Goal: Information Seeking & Learning: Learn about a topic

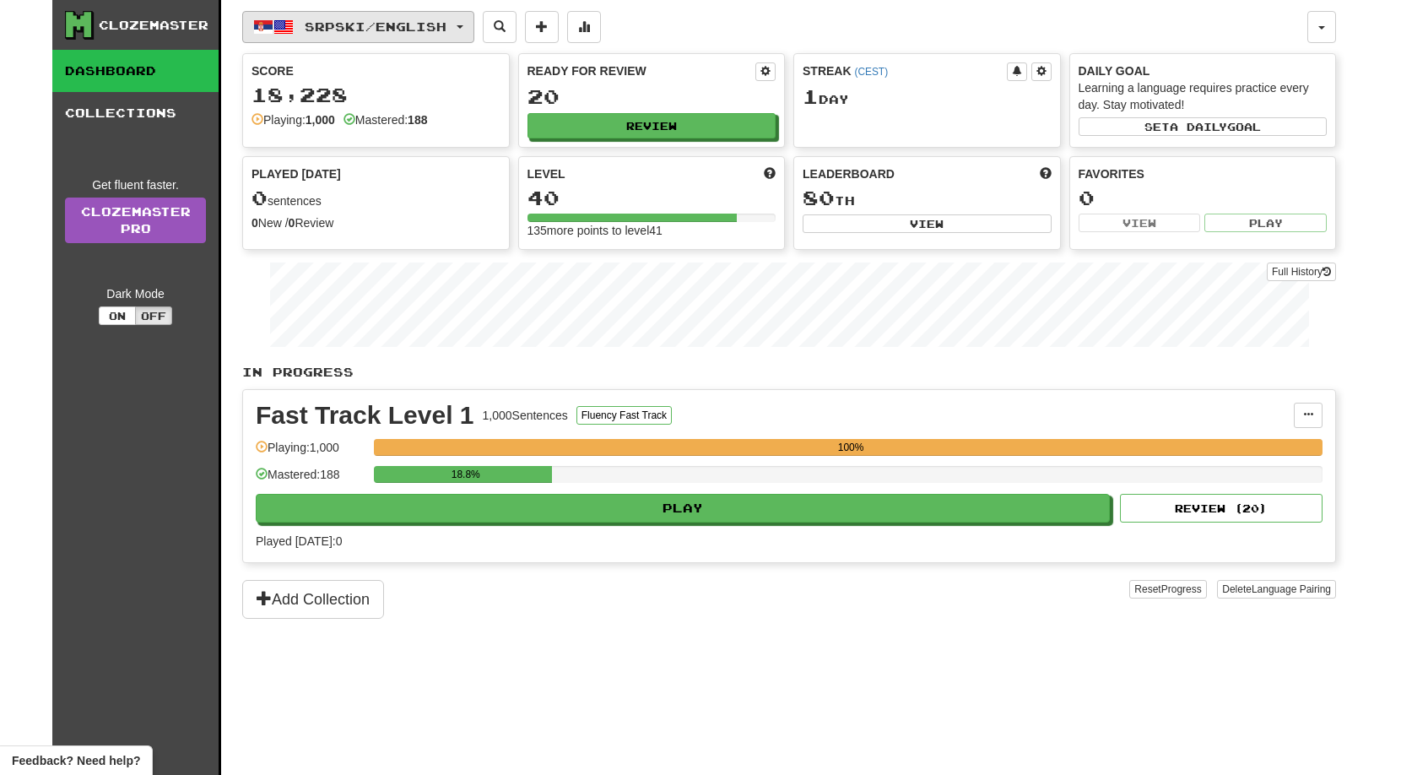
click at [429, 28] on span "Srpski / English" at bounding box center [376, 26] width 142 height 14
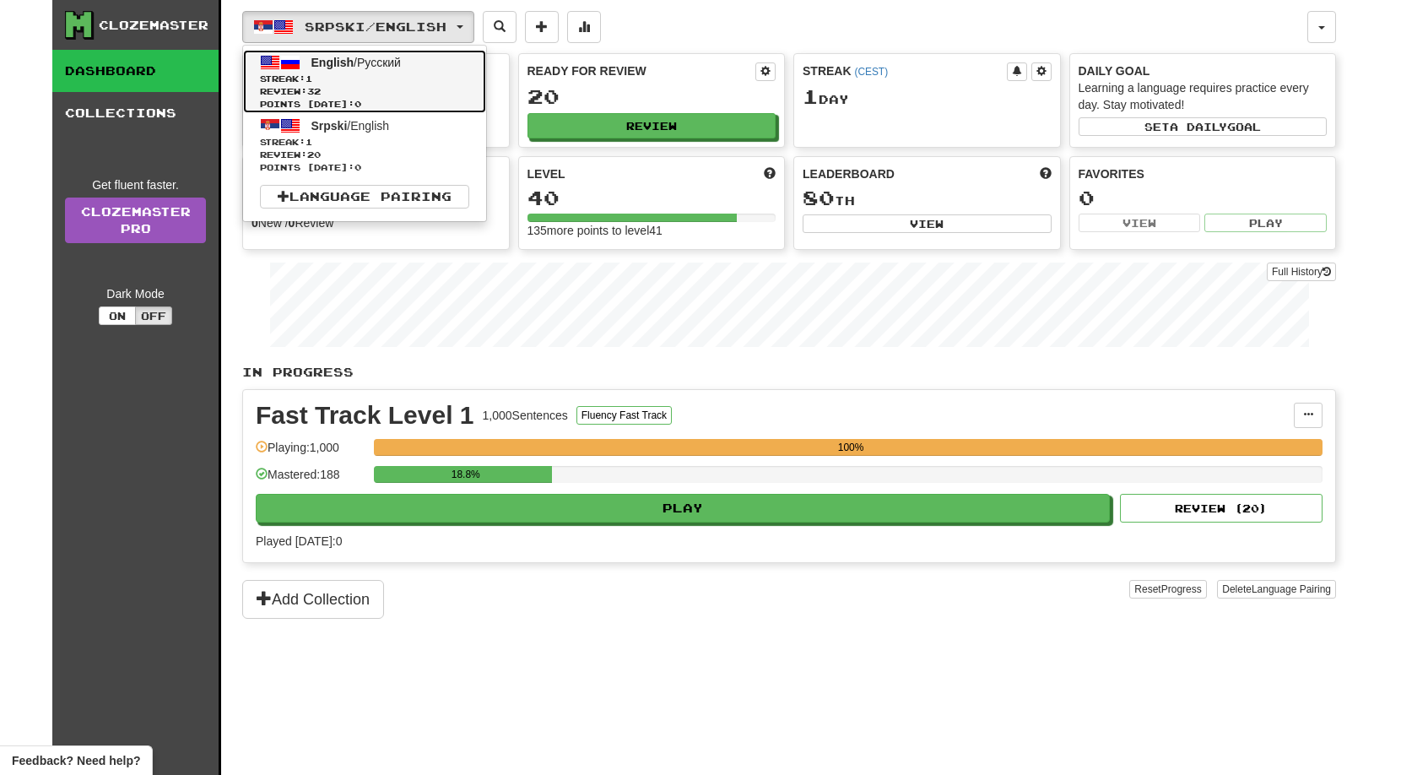
click at [393, 82] on span "Streak: 1" at bounding box center [364, 79] width 209 height 13
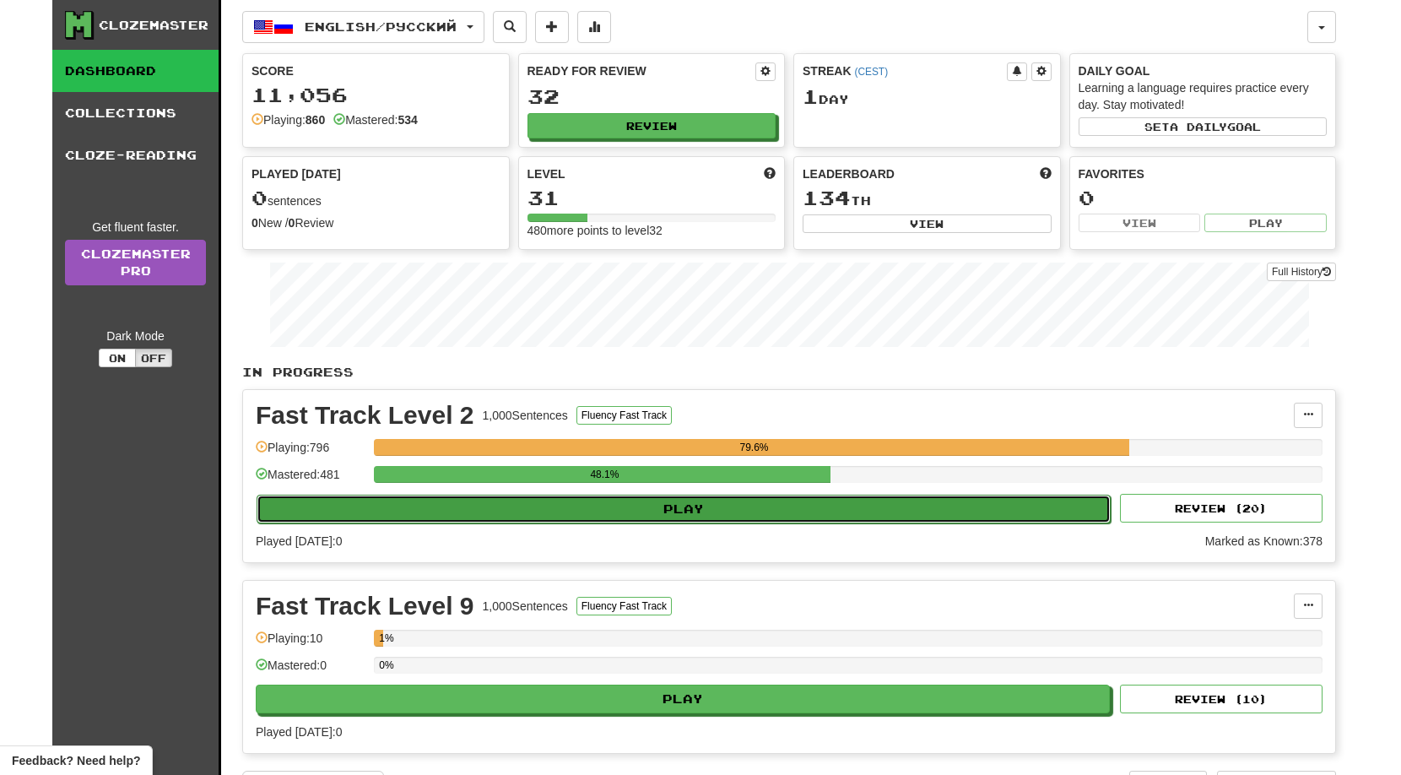
click at [666, 507] on button "Play" at bounding box center [684, 509] width 854 height 29
select select "**"
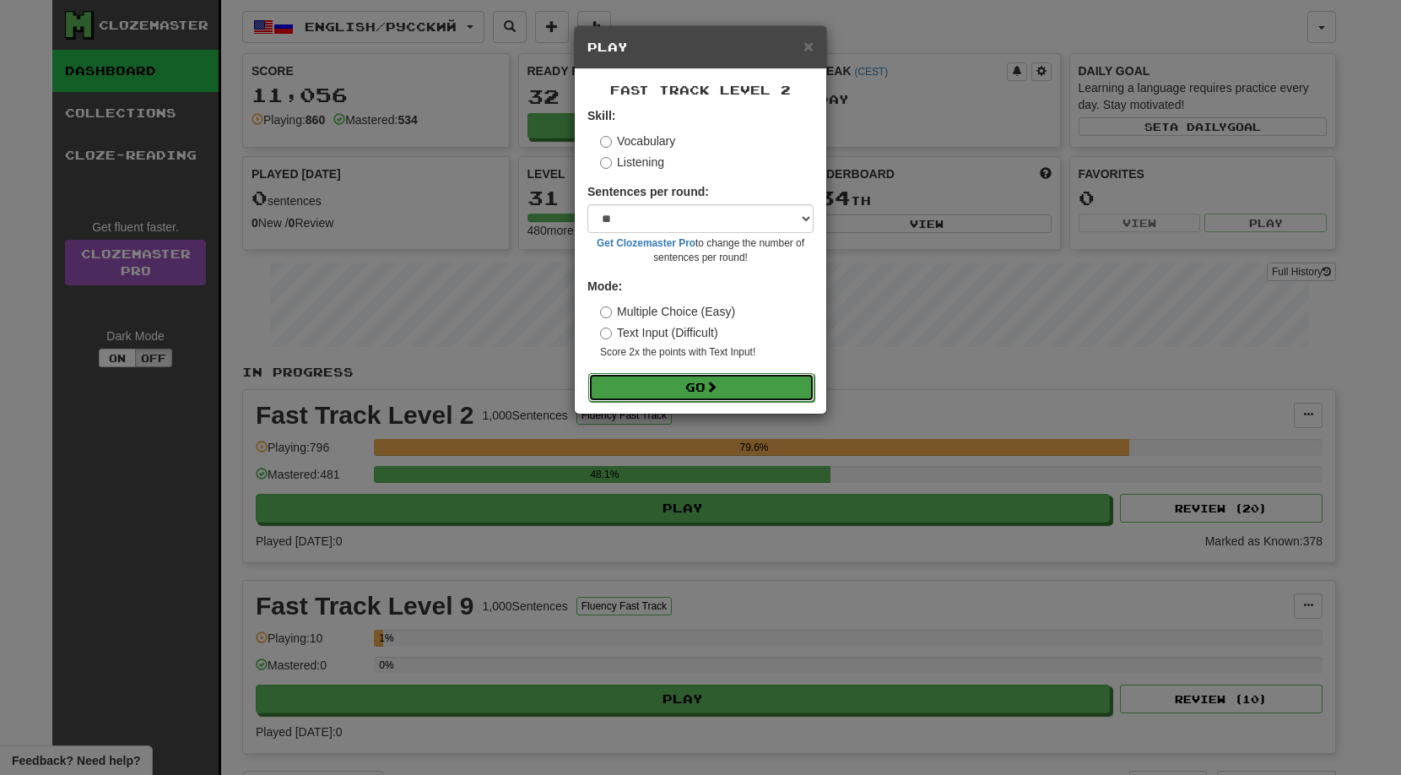
click at [690, 396] on button "Go" at bounding box center [701, 387] width 226 height 29
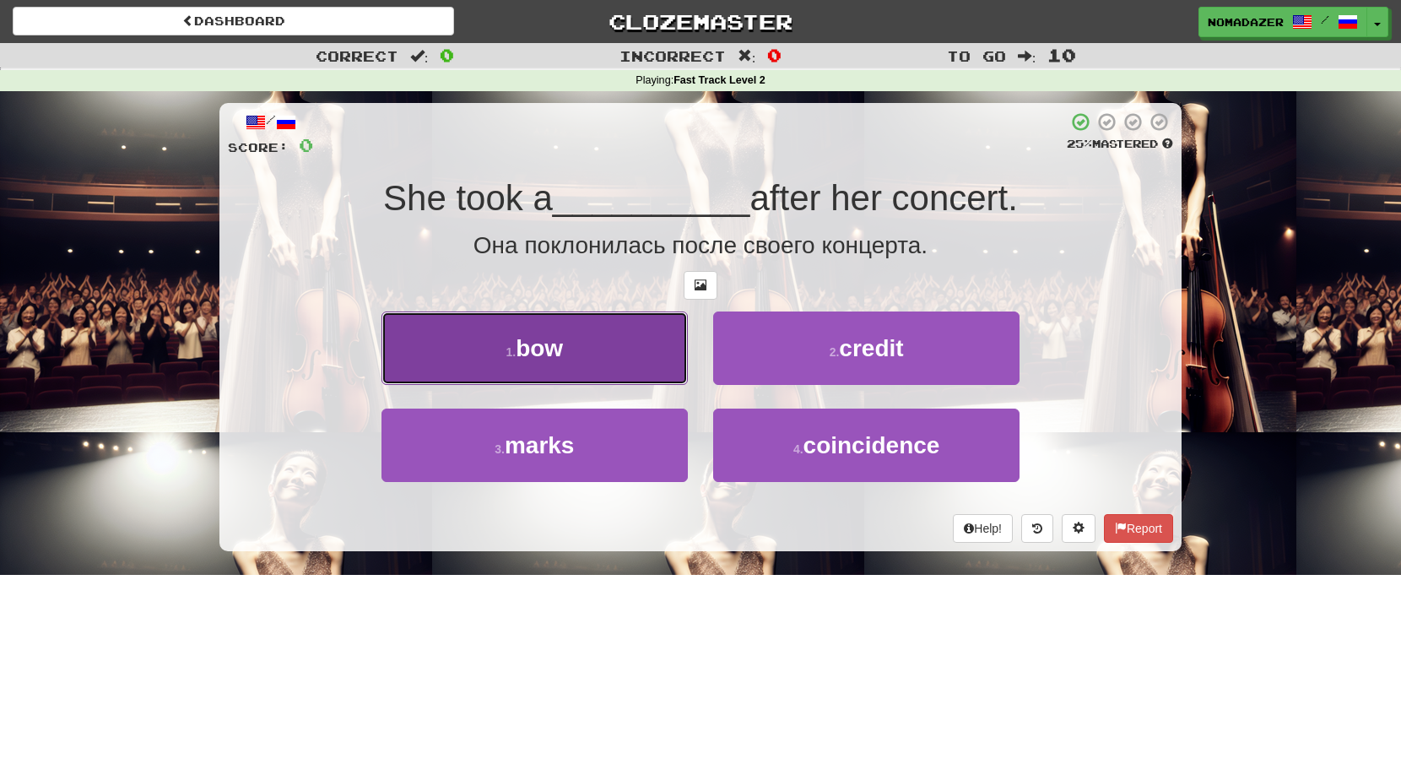
click at [575, 348] on button "1 . bow" at bounding box center [535, 348] width 306 height 73
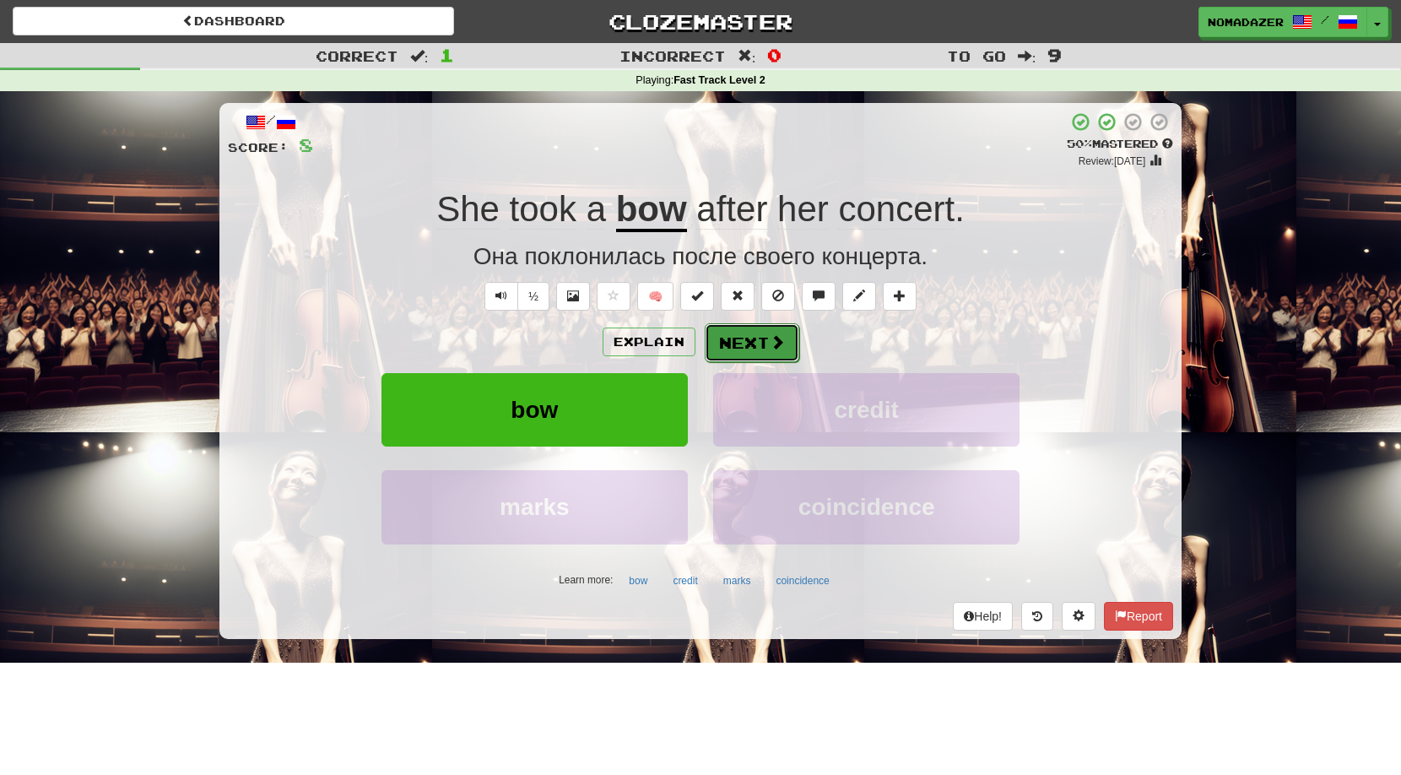
click at [739, 338] on button "Next" at bounding box center [752, 342] width 95 height 39
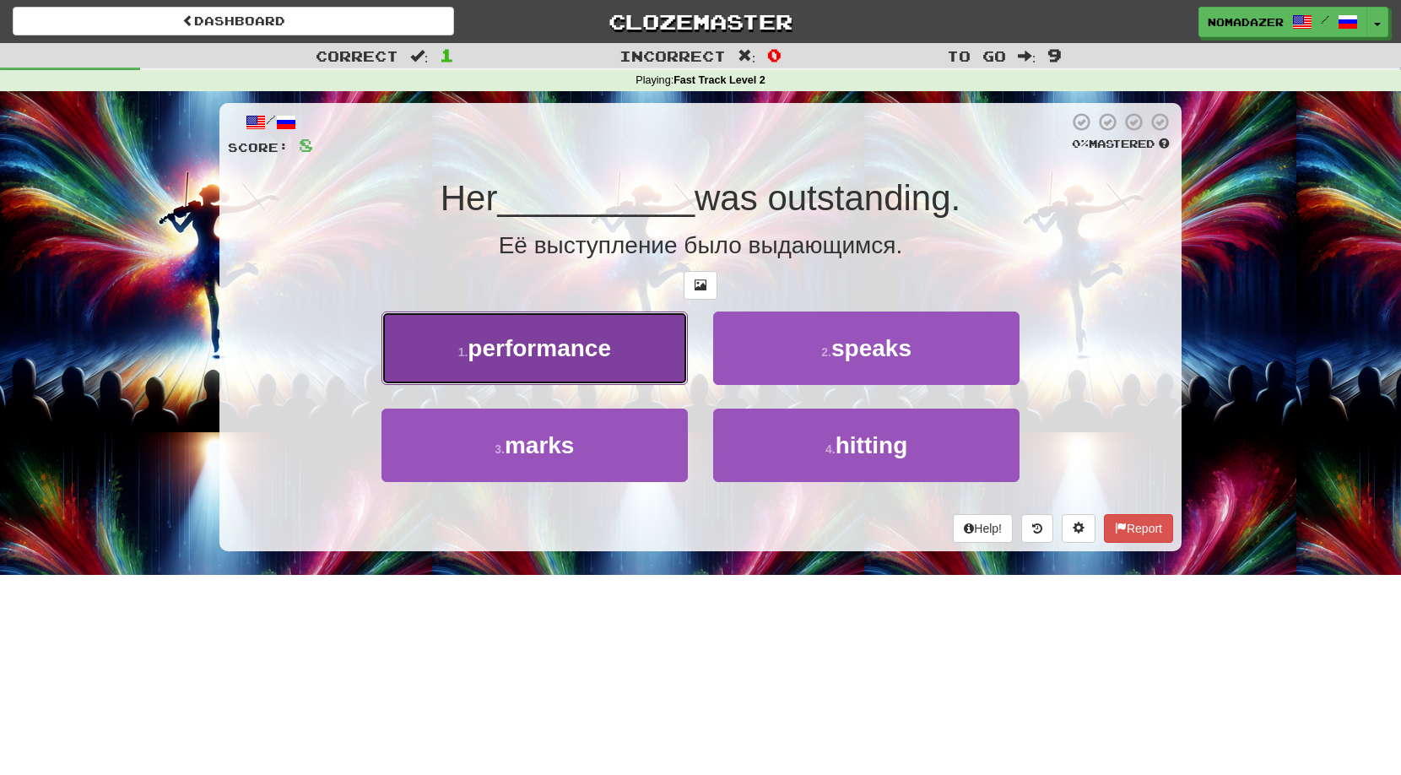
click at [566, 358] on span "performance" at bounding box center [540, 348] width 144 height 26
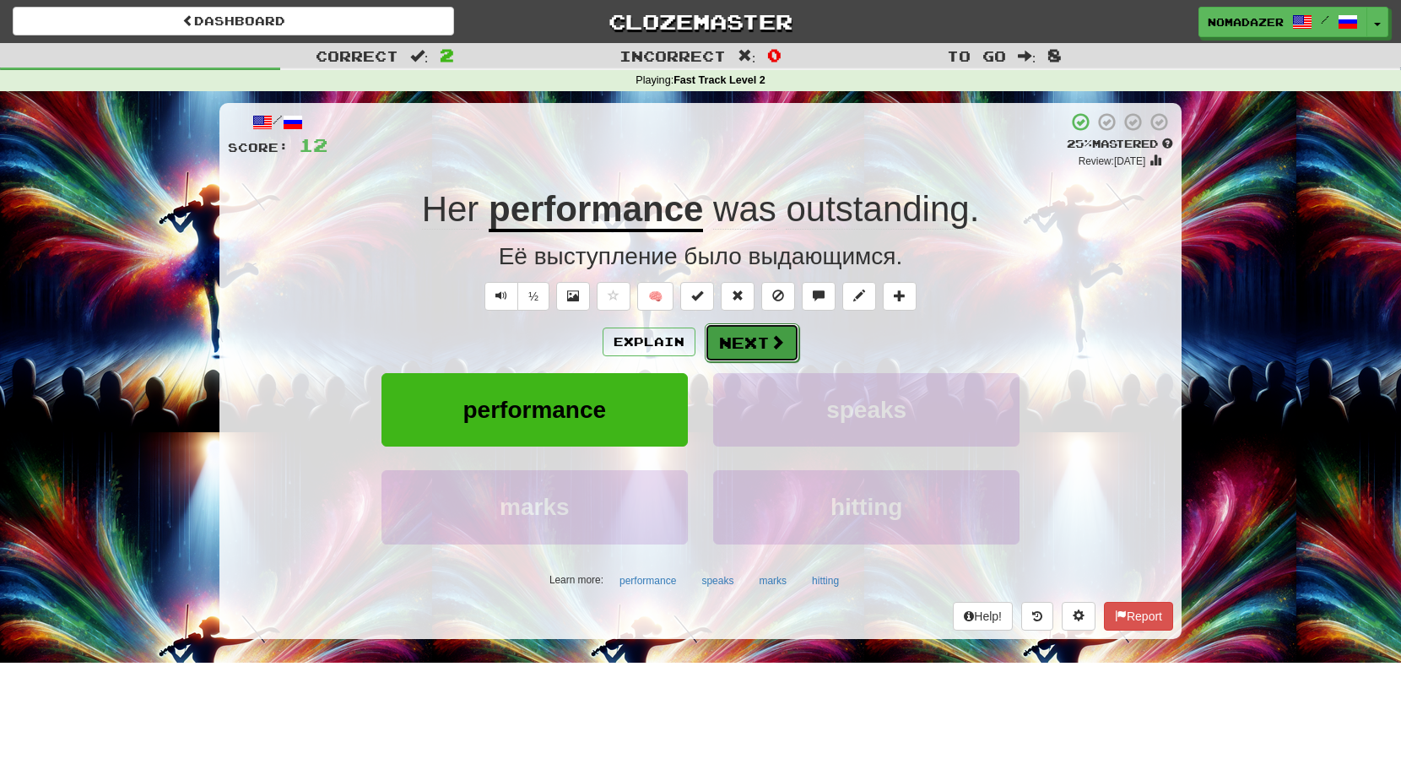
click at [747, 346] on button "Next" at bounding box center [752, 342] width 95 height 39
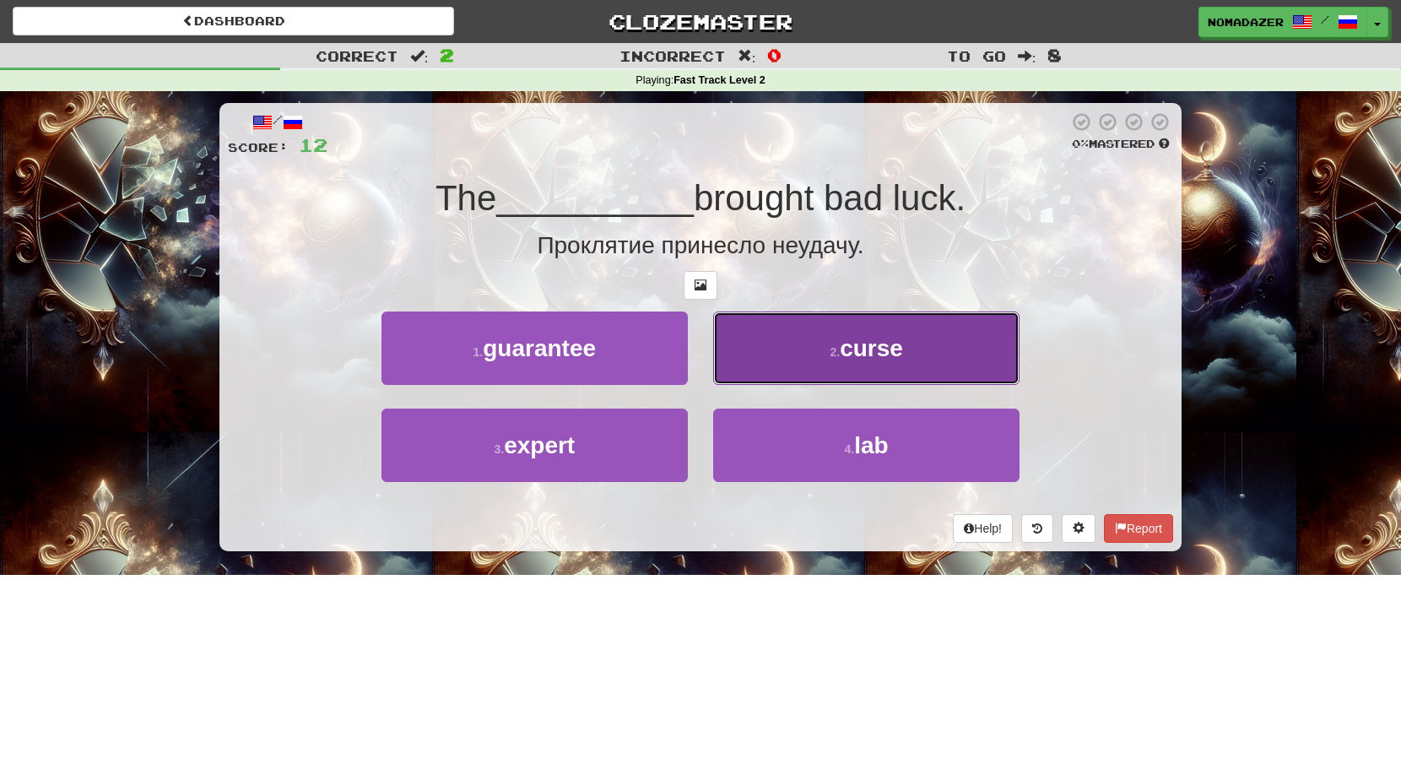
click at [874, 344] on span "curse" at bounding box center [871, 348] width 63 height 26
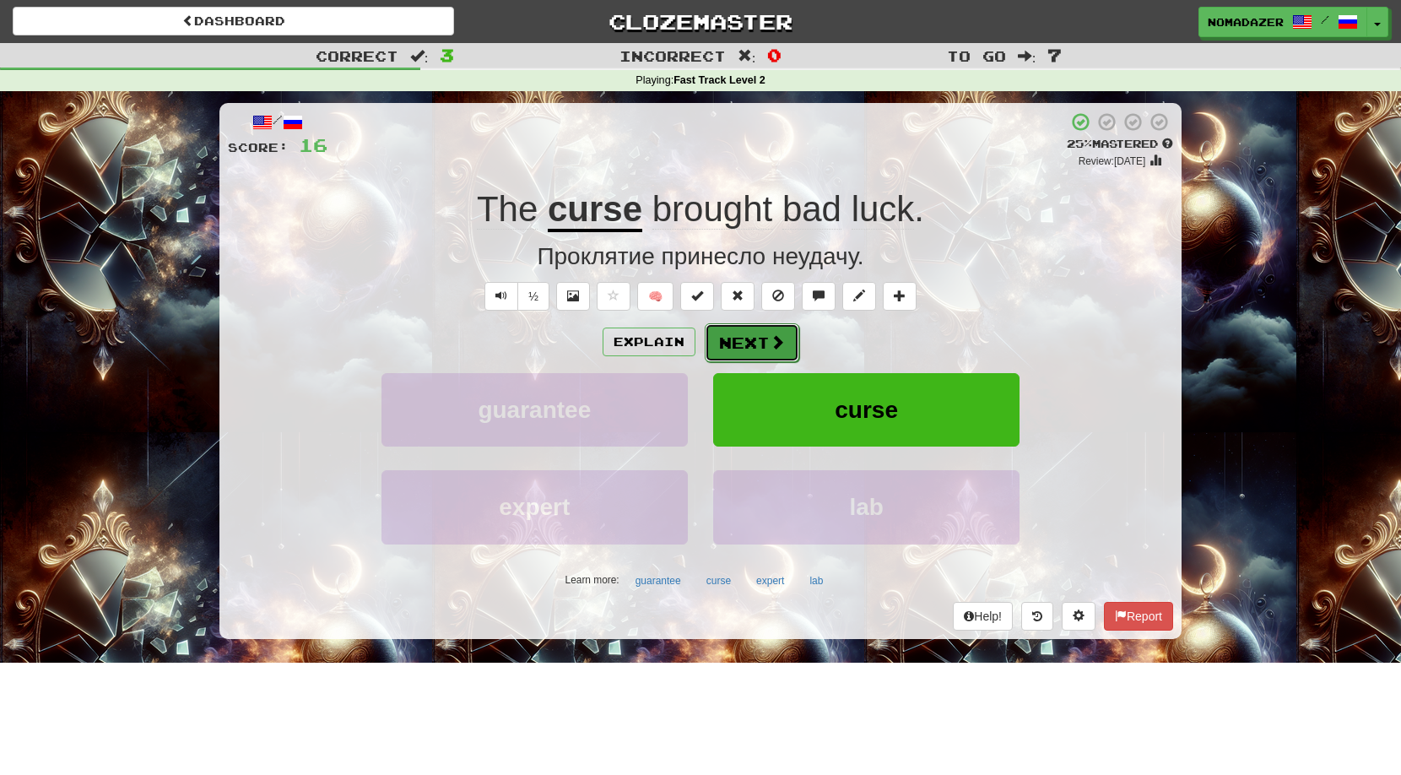
click at [739, 352] on button "Next" at bounding box center [752, 342] width 95 height 39
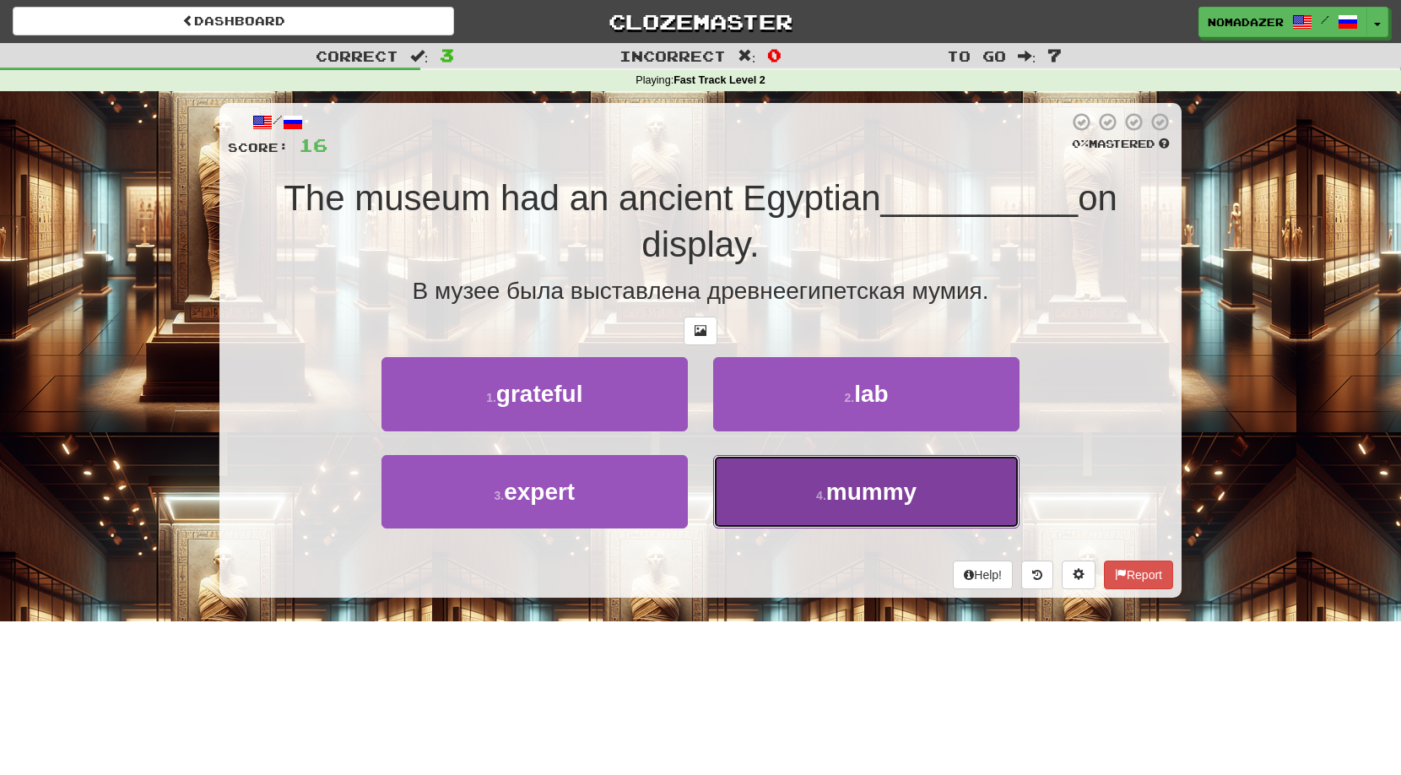
click at [835, 521] on button "4 . mummy" at bounding box center [866, 491] width 306 height 73
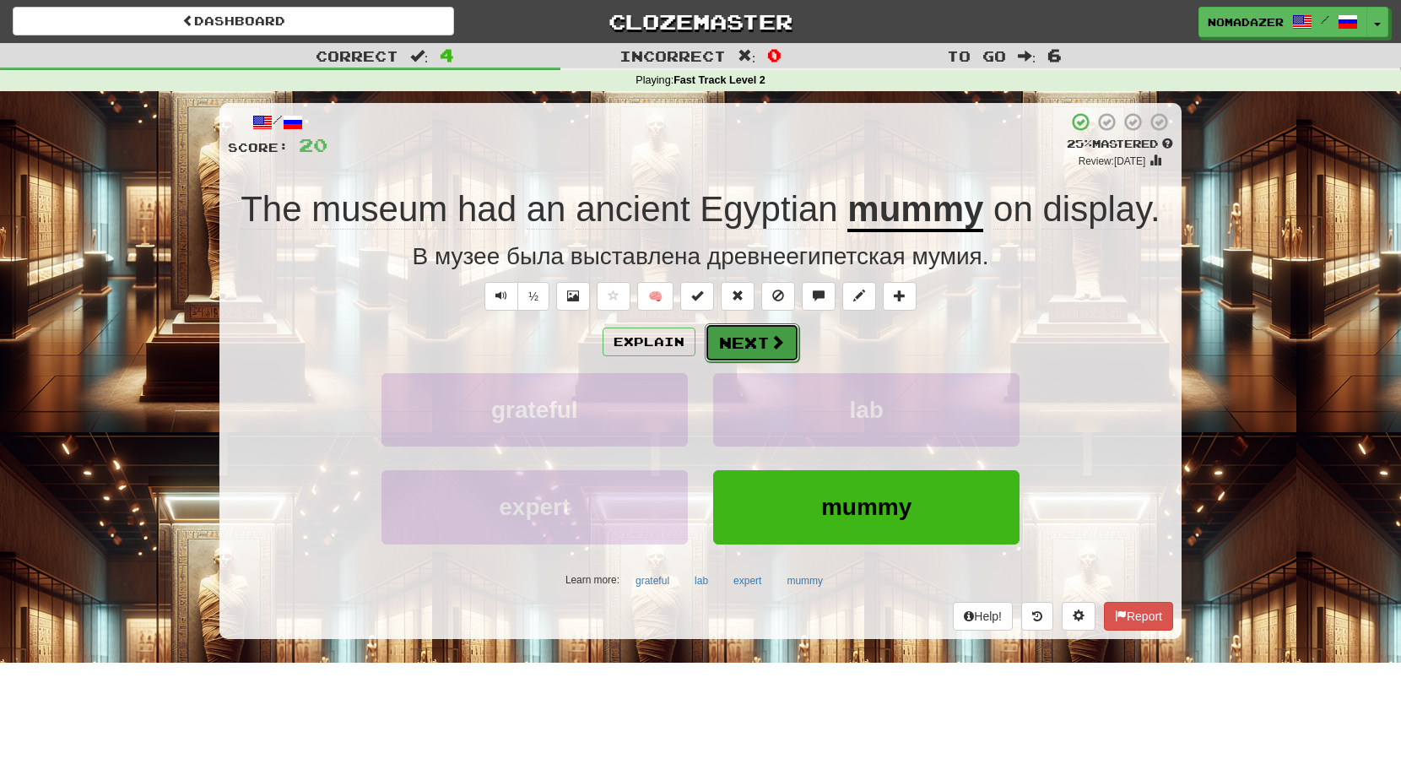
click at [745, 344] on button "Next" at bounding box center [752, 342] width 95 height 39
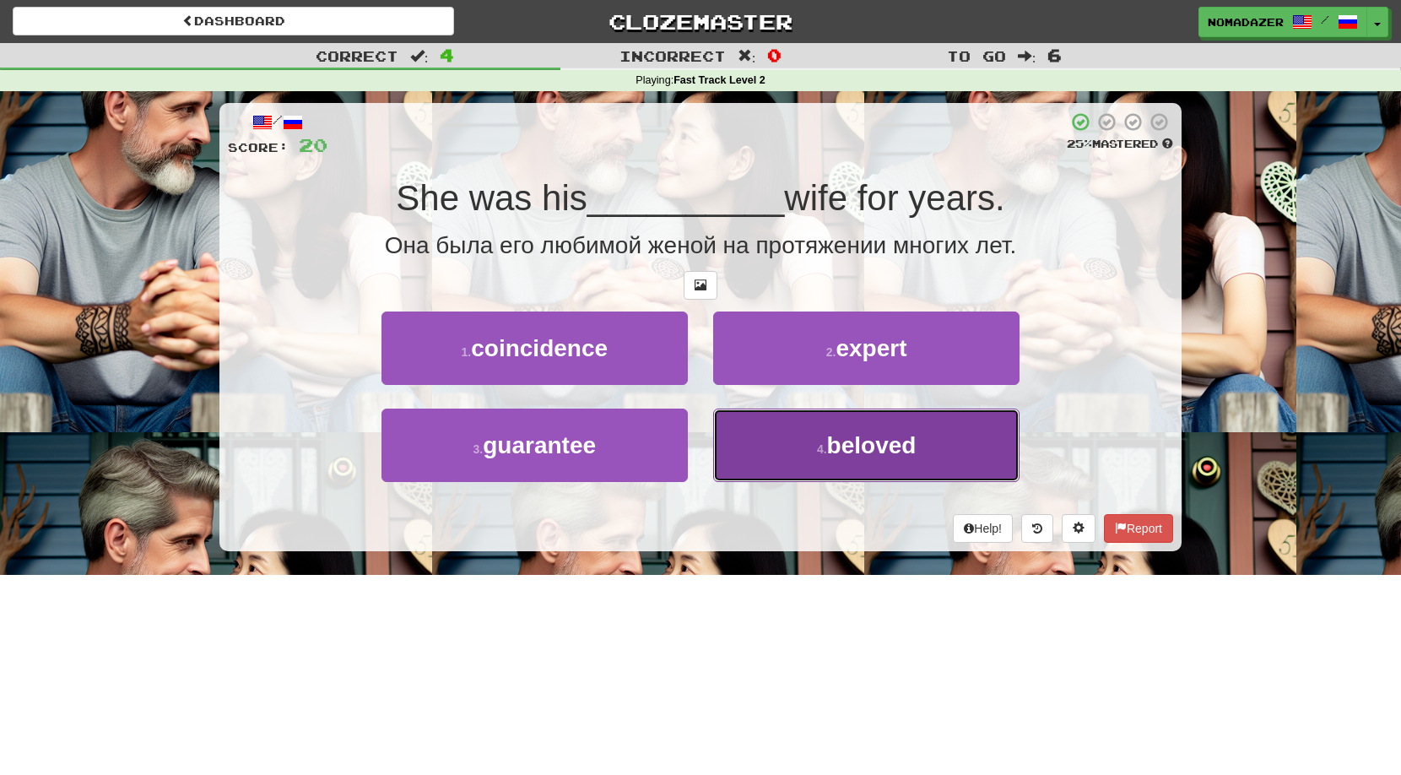
click at [857, 462] on button "4 . beloved" at bounding box center [866, 445] width 306 height 73
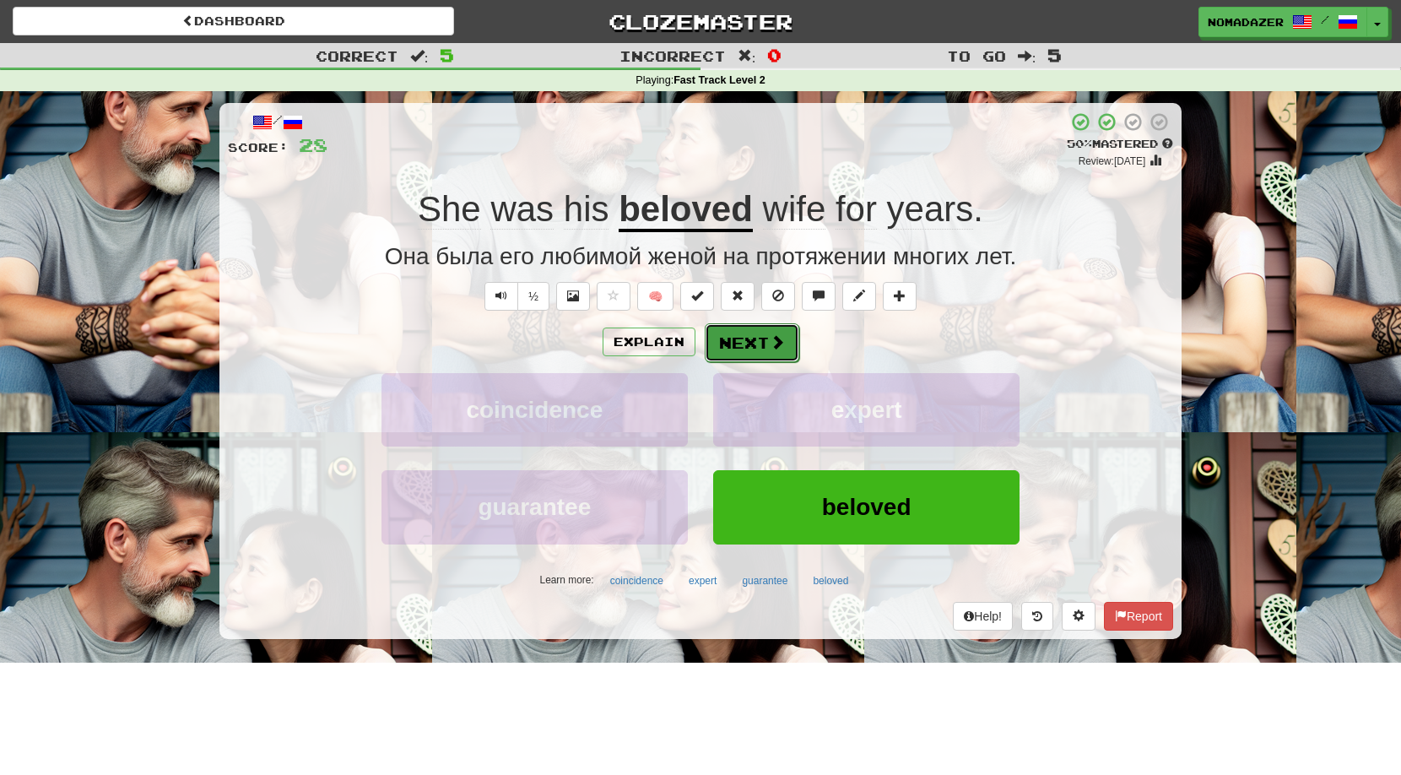
click at [749, 348] on button "Next" at bounding box center [752, 342] width 95 height 39
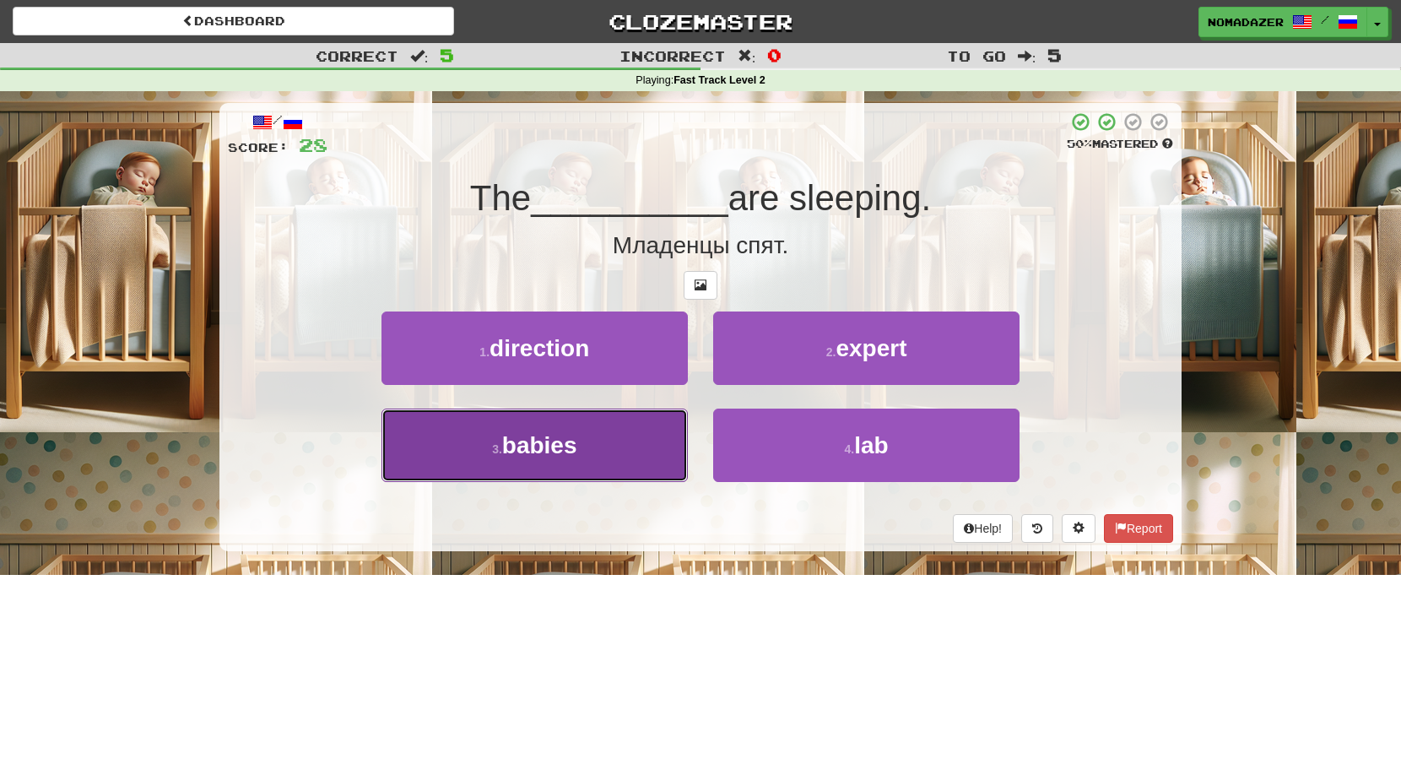
click at [577, 426] on button "3 . babies" at bounding box center [535, 445] width 306 height 73
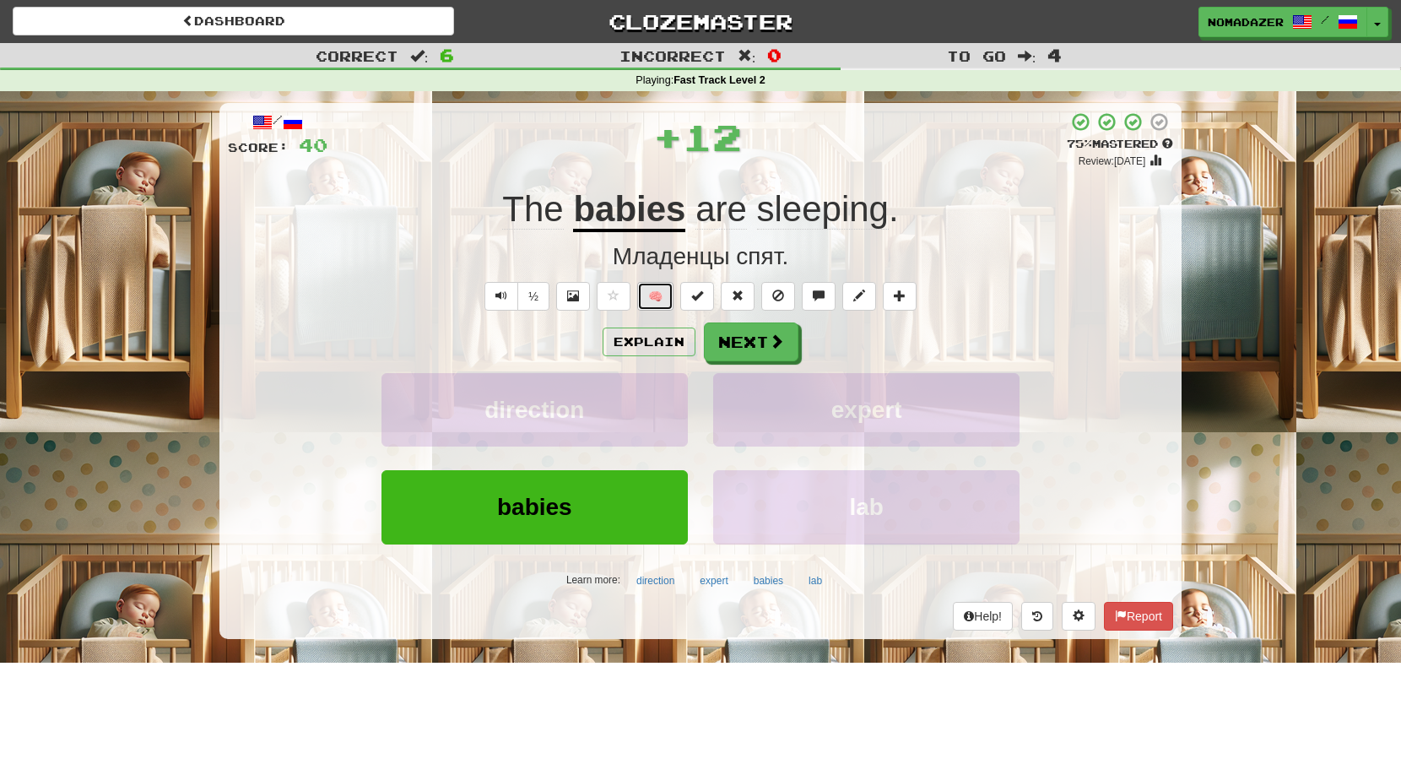
click at [659, 299] on button "🧠" at bounding box center [655, 296] width 36 height 29
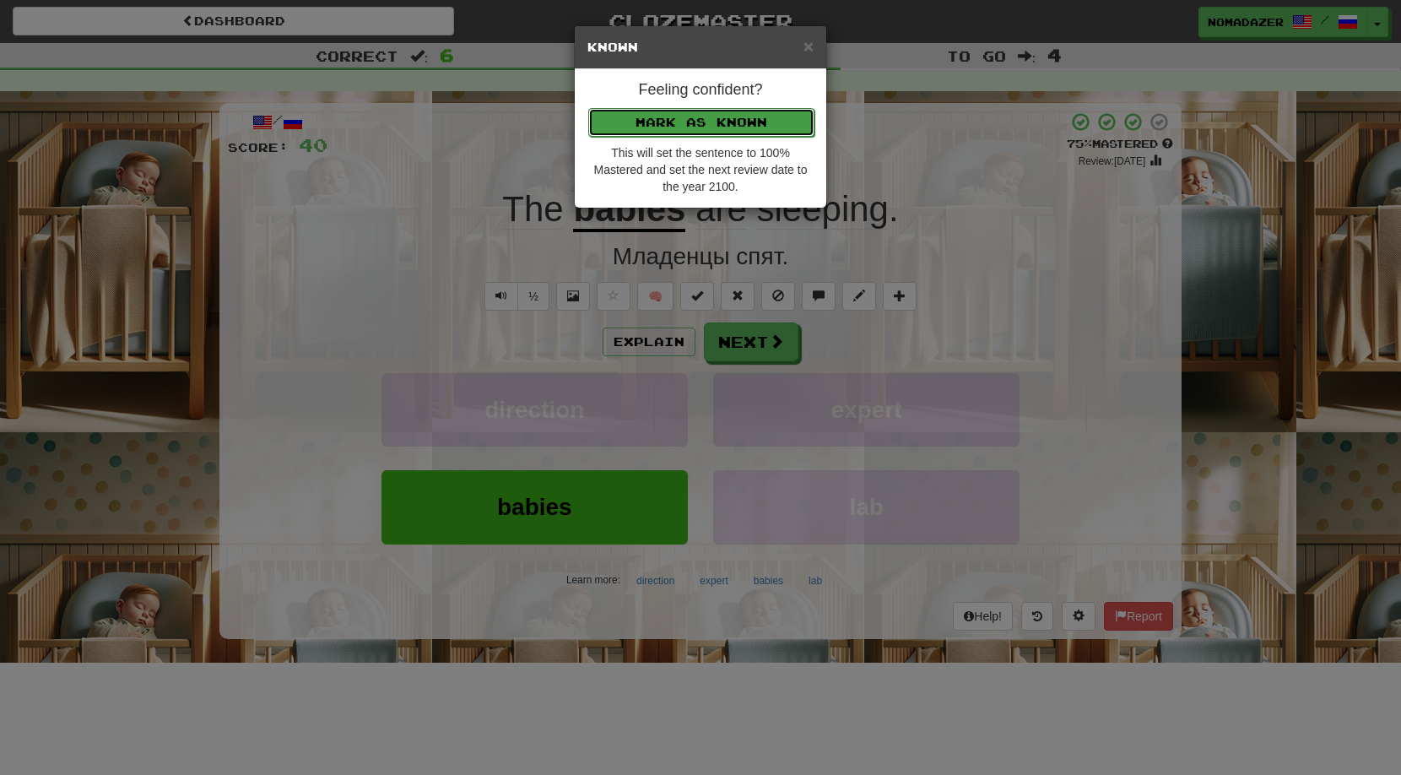
click at [728, 119] on button "Mark as Known" at bounding box center [701, 122] width 226 height 29
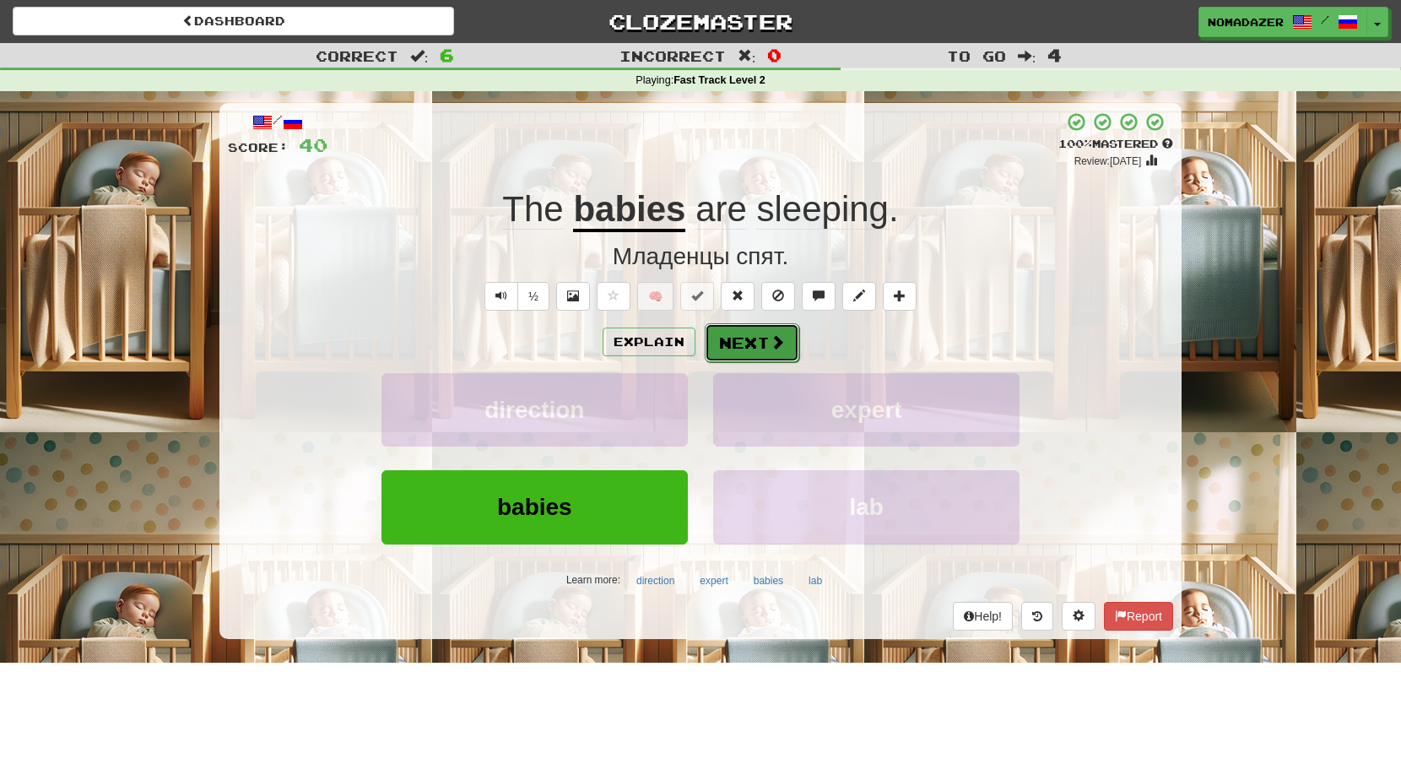
click at [728, 344] on button "Next" at bounding box center [752, 342] width 95 height 39
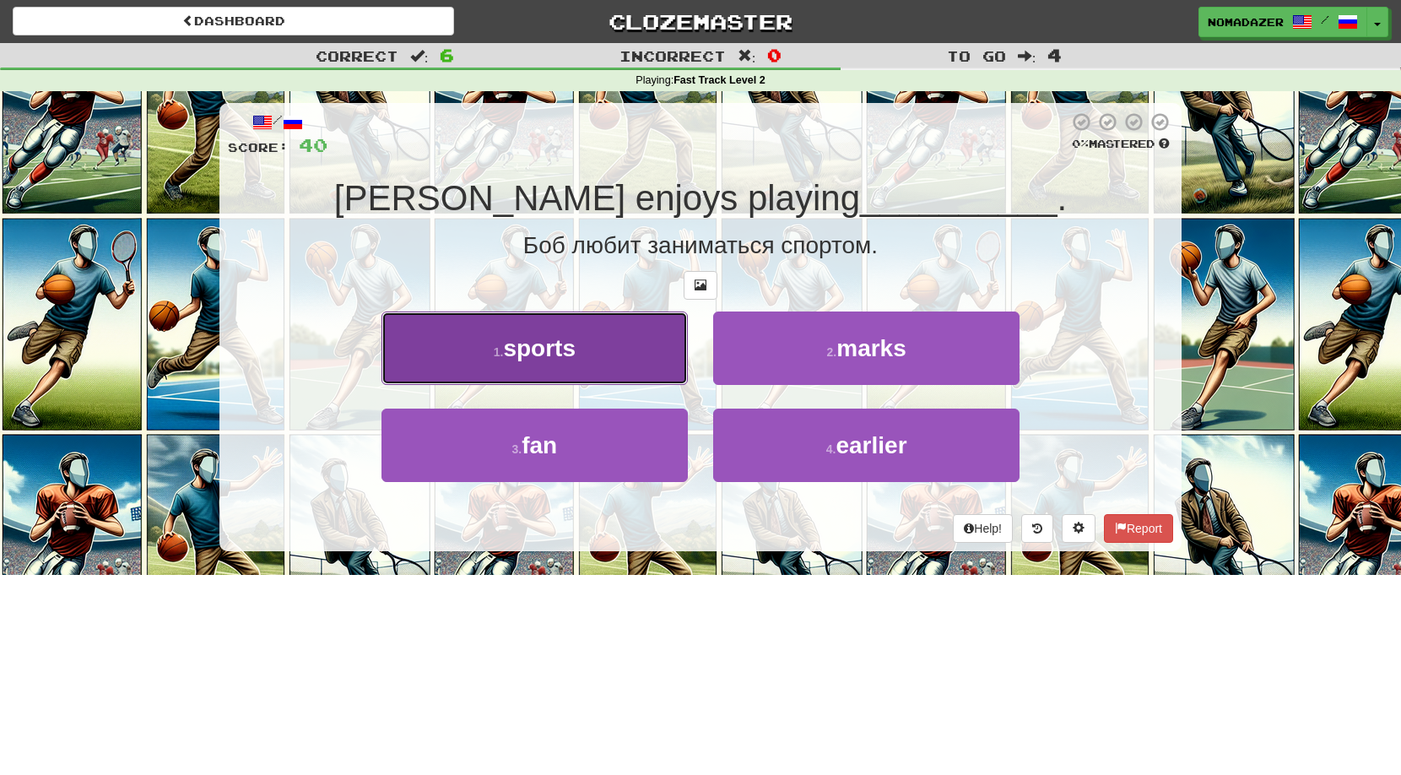
click at [621, 361] on button "1 . sports" at bounding box center [535, 348] width 306 height 73
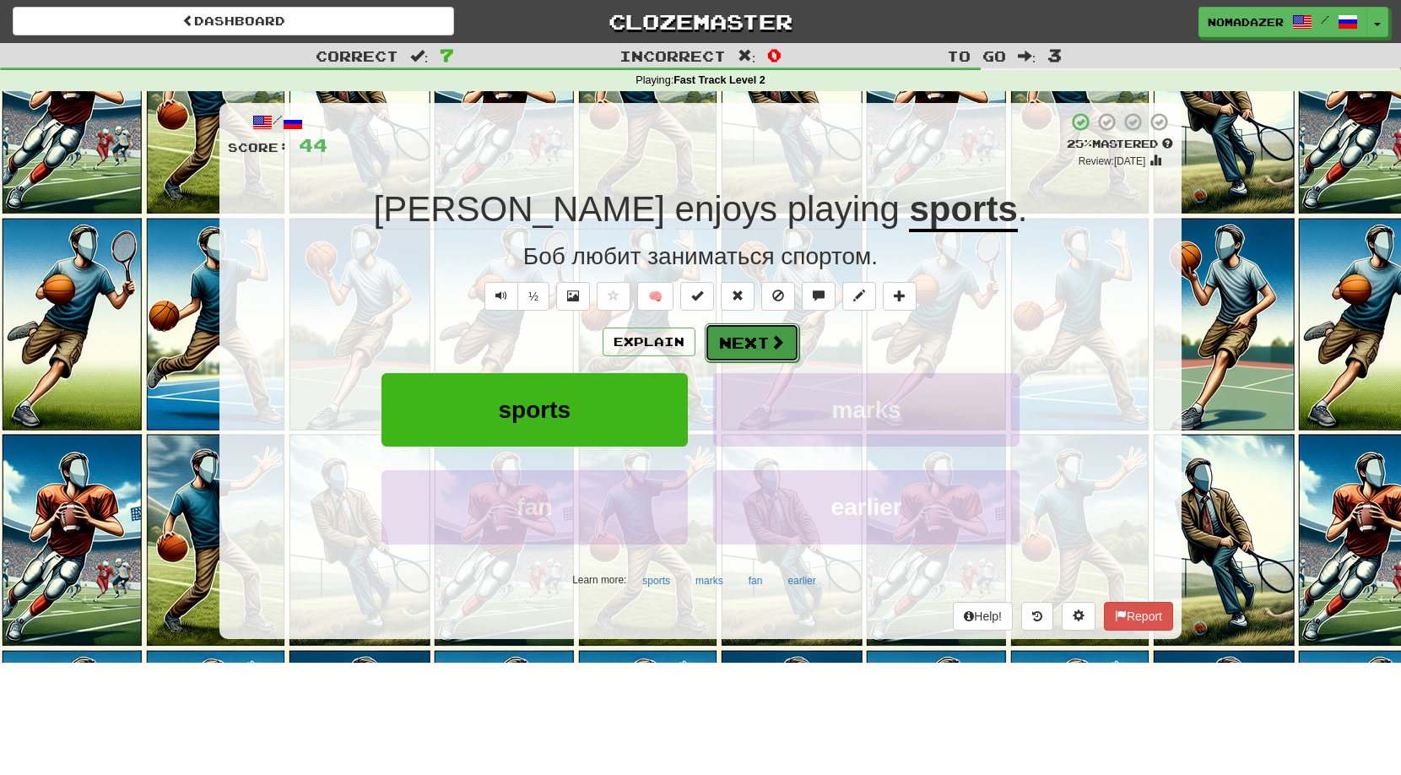
click at [778, 345] on span at bounding box center [777, 341] width 15 height 15
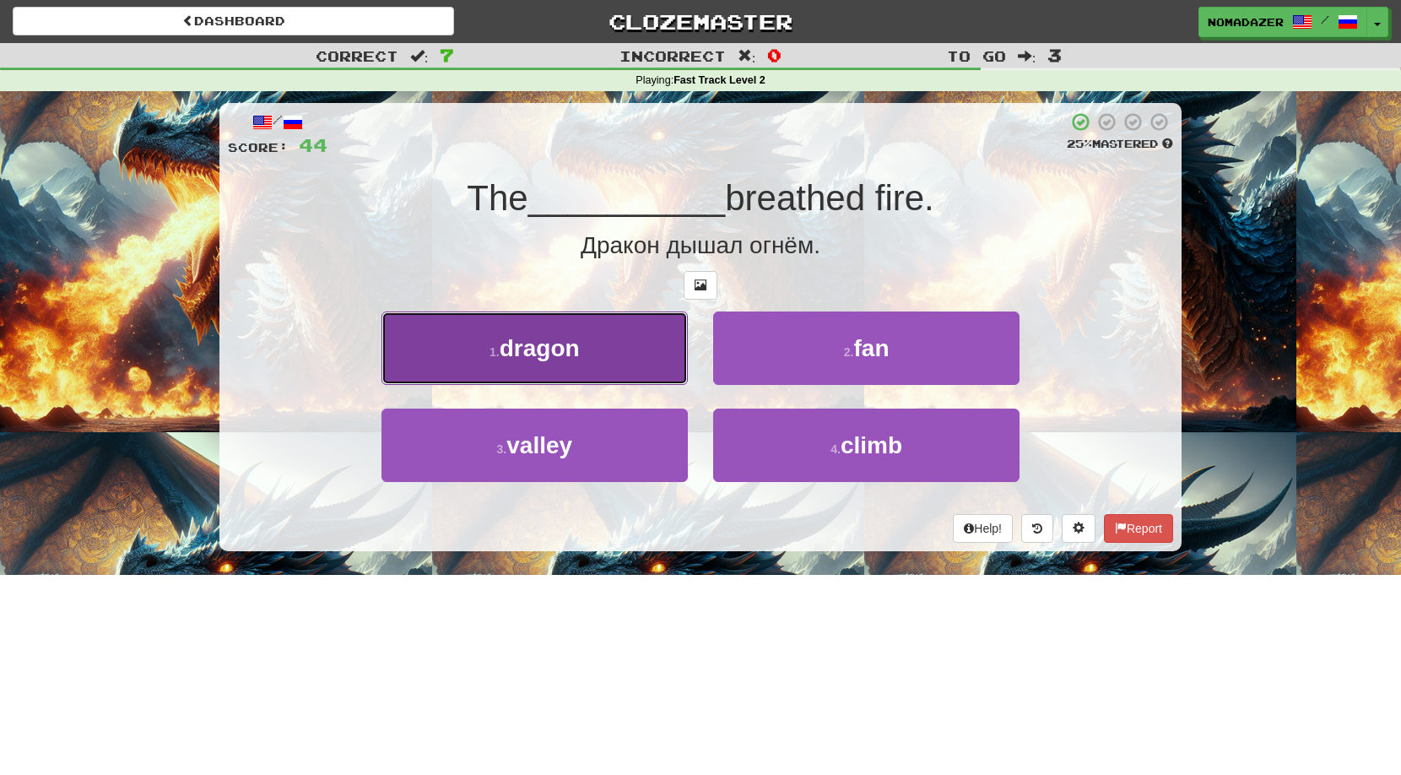
click at [578, 355] on span "dragon" at bounding box center [540, 348] width 80 height 26
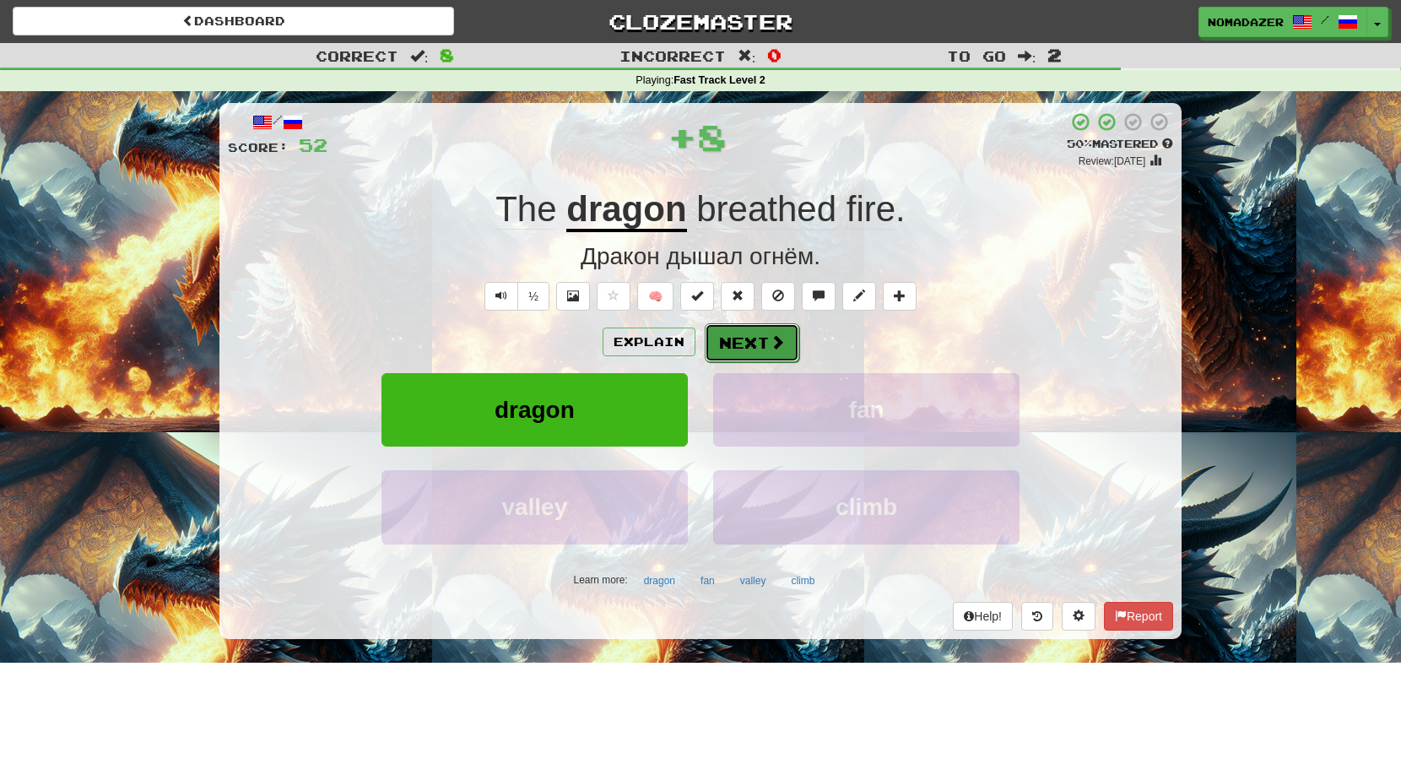
click at [761, 344] on button "Next" at bounding box center [752, 342] width 95 height 39
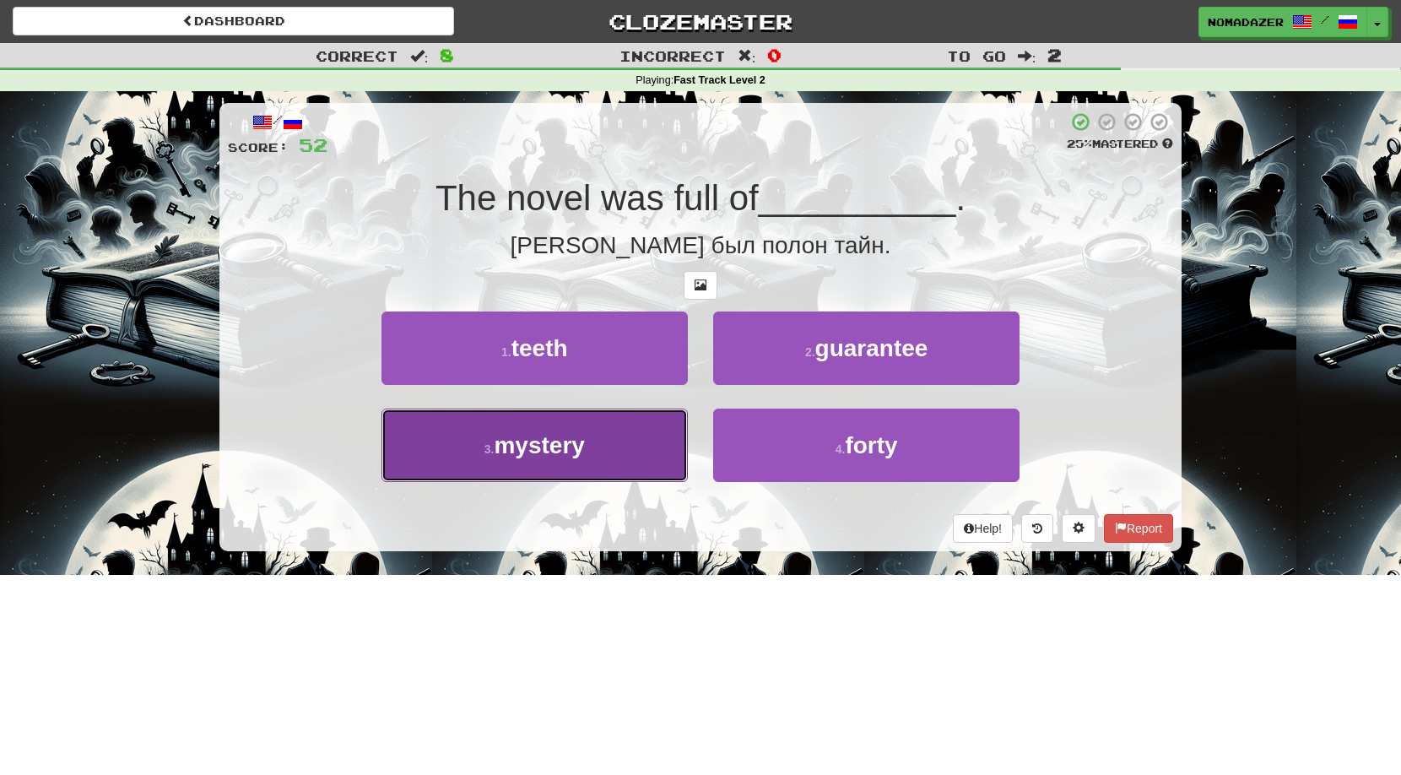
click at [569, 456] on span "mystery" at bounding box center [539, 445] width 90 height 26
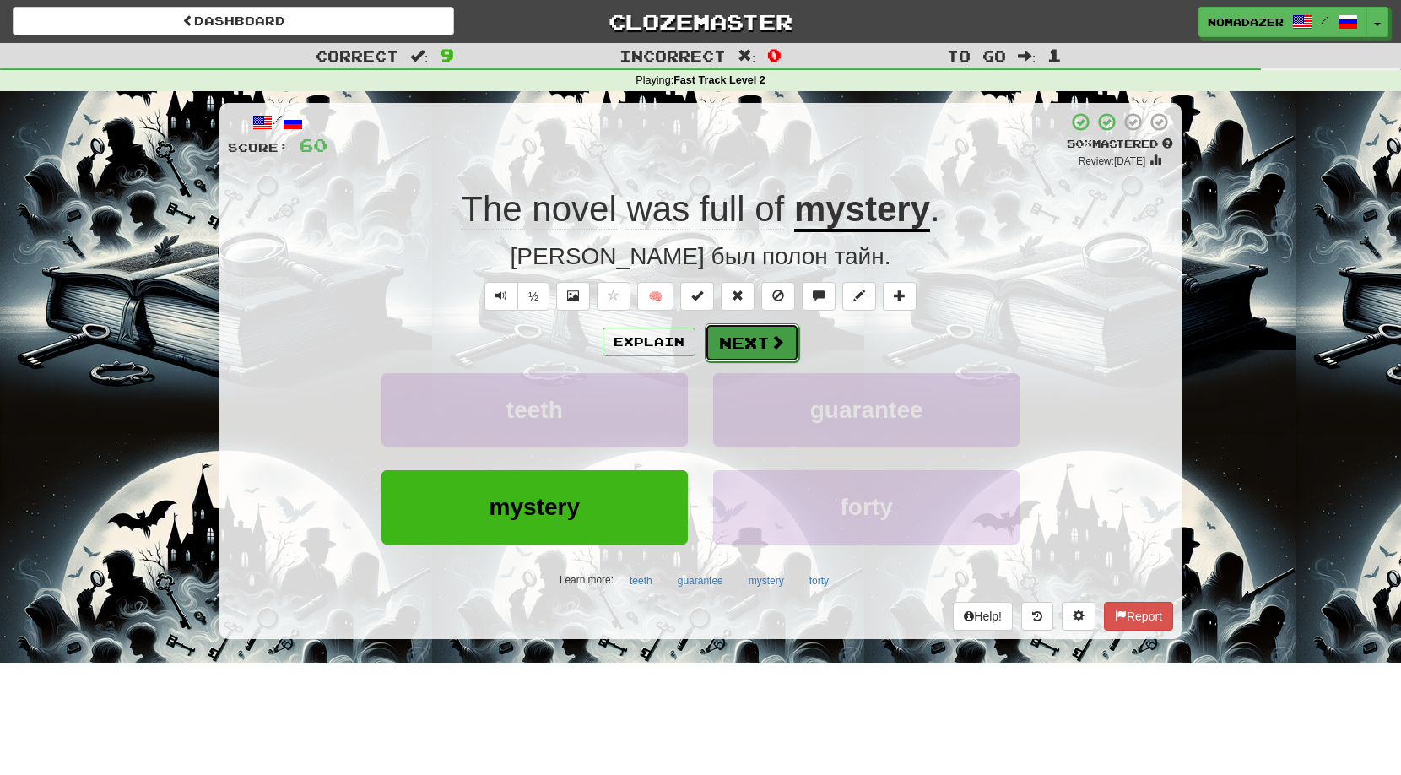
click at [745, 349] on button "Next" at bounding box center [752, 342] width 95 height 39
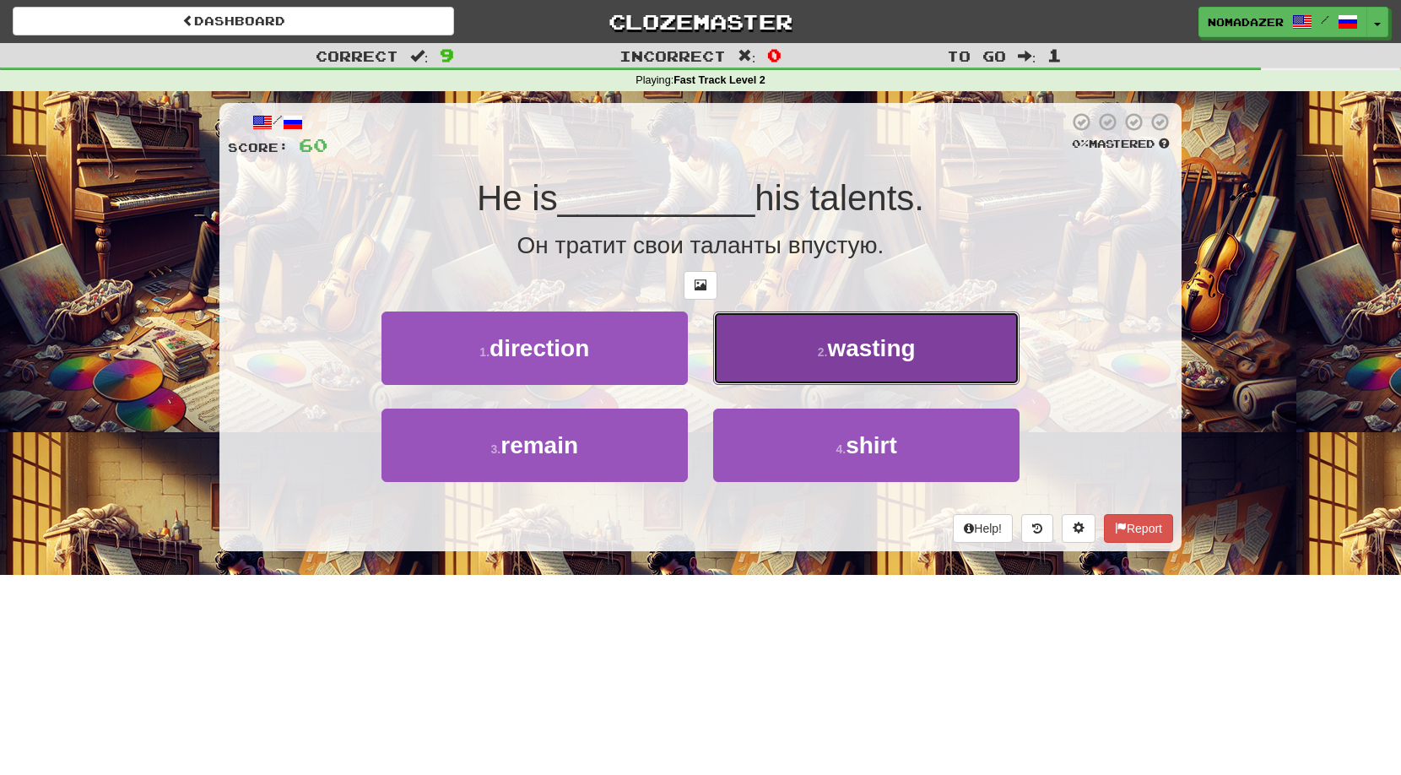
click at [875, 355] on span "wasting" at bounding box center [871, 348] width 88 height 26
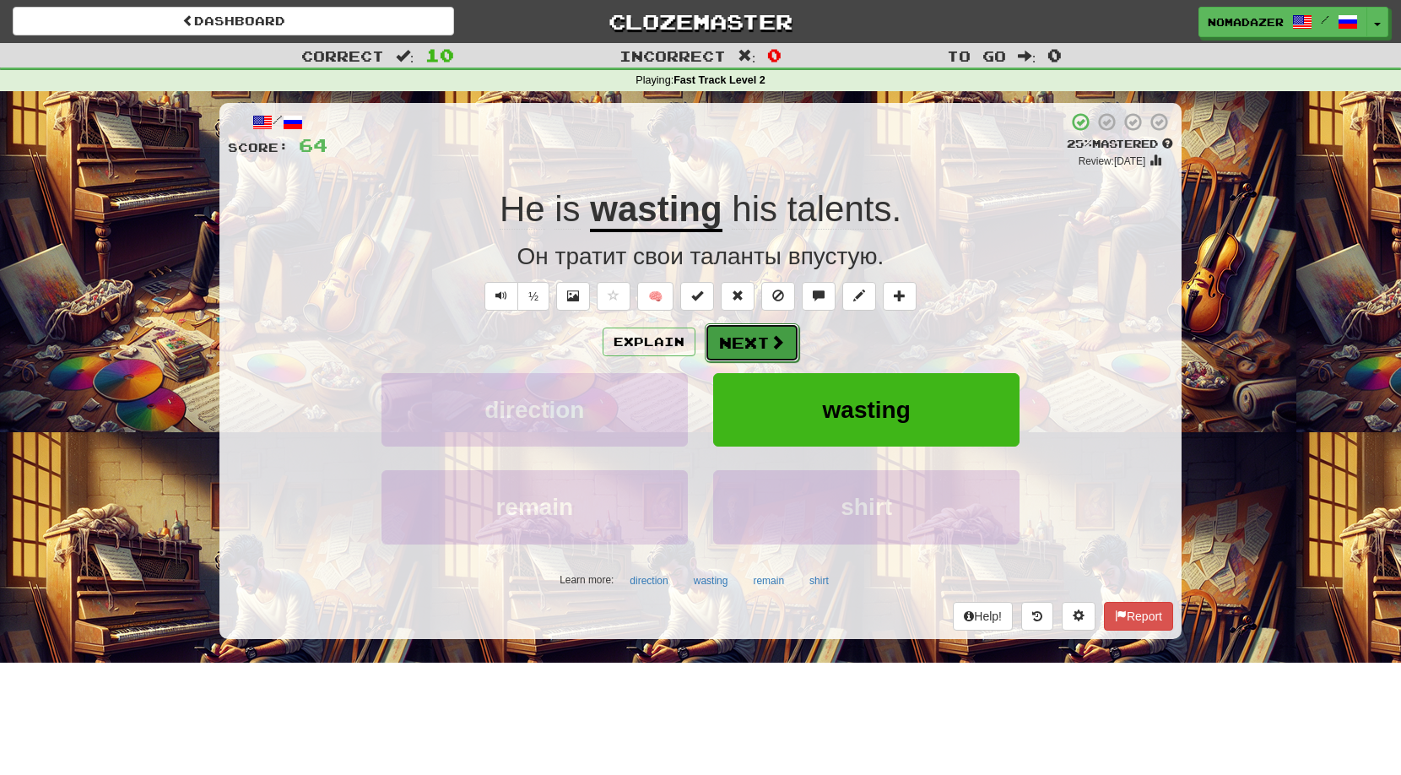
click at [750, 344] on button "Next" at bounding box center [752, 342] width 95 height 39
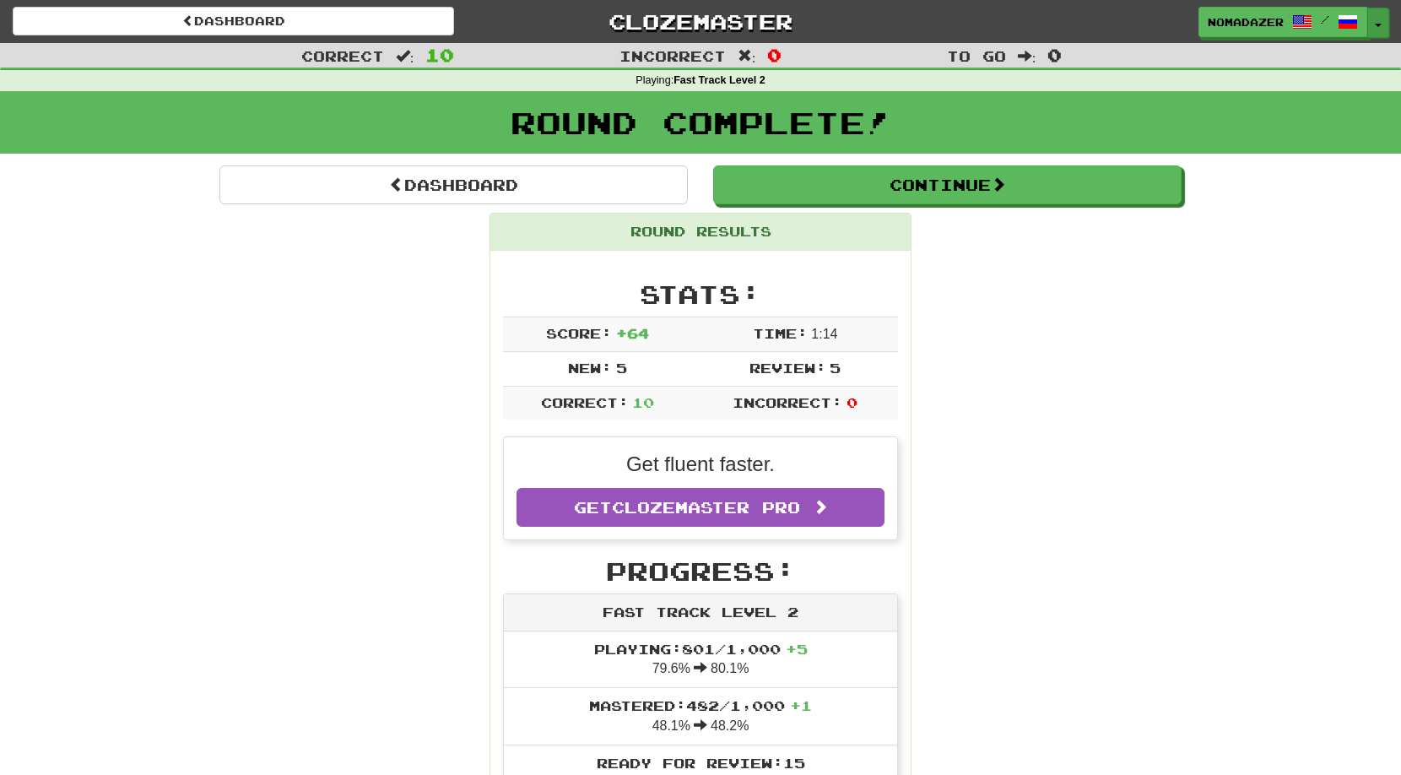
click at [1382, 13] on button "Toggle Dropdown" at bounding box center [1379, 23] width 22 height 30
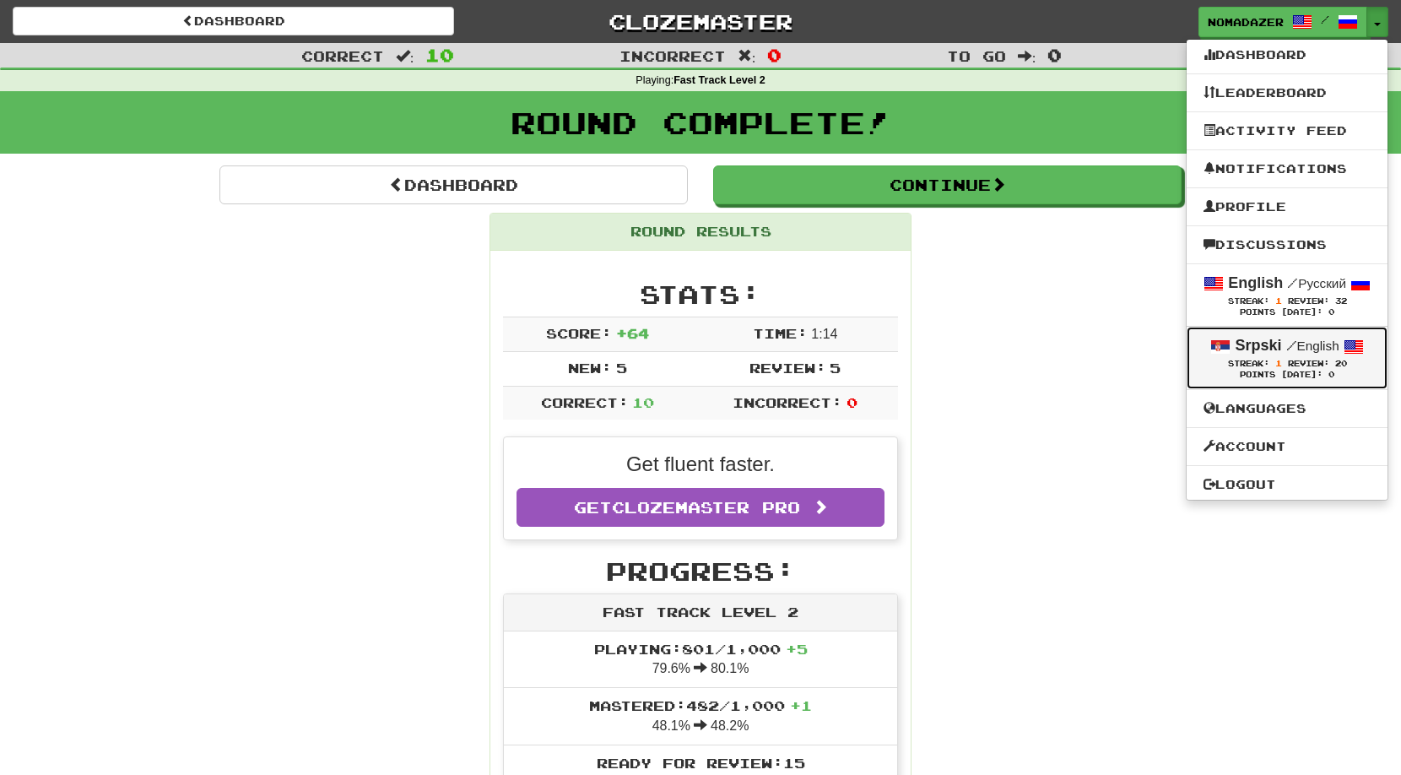
click at [1266, 356] on div "Srpski / English" at bounding box center [1287, 346] width 167 height 22
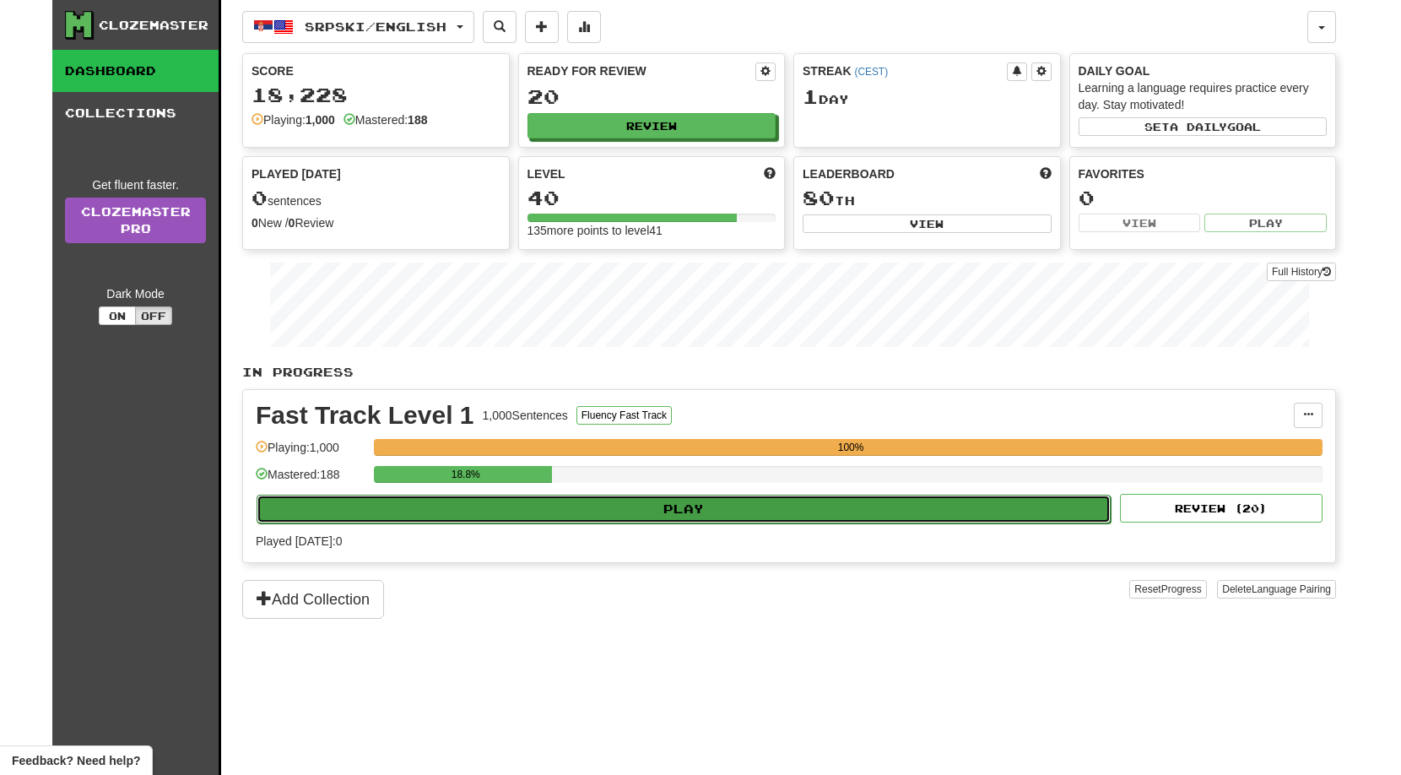
click at [702, 514] on button "Play" at bounding box center [684, 509] width 854 height 29
select select "**"
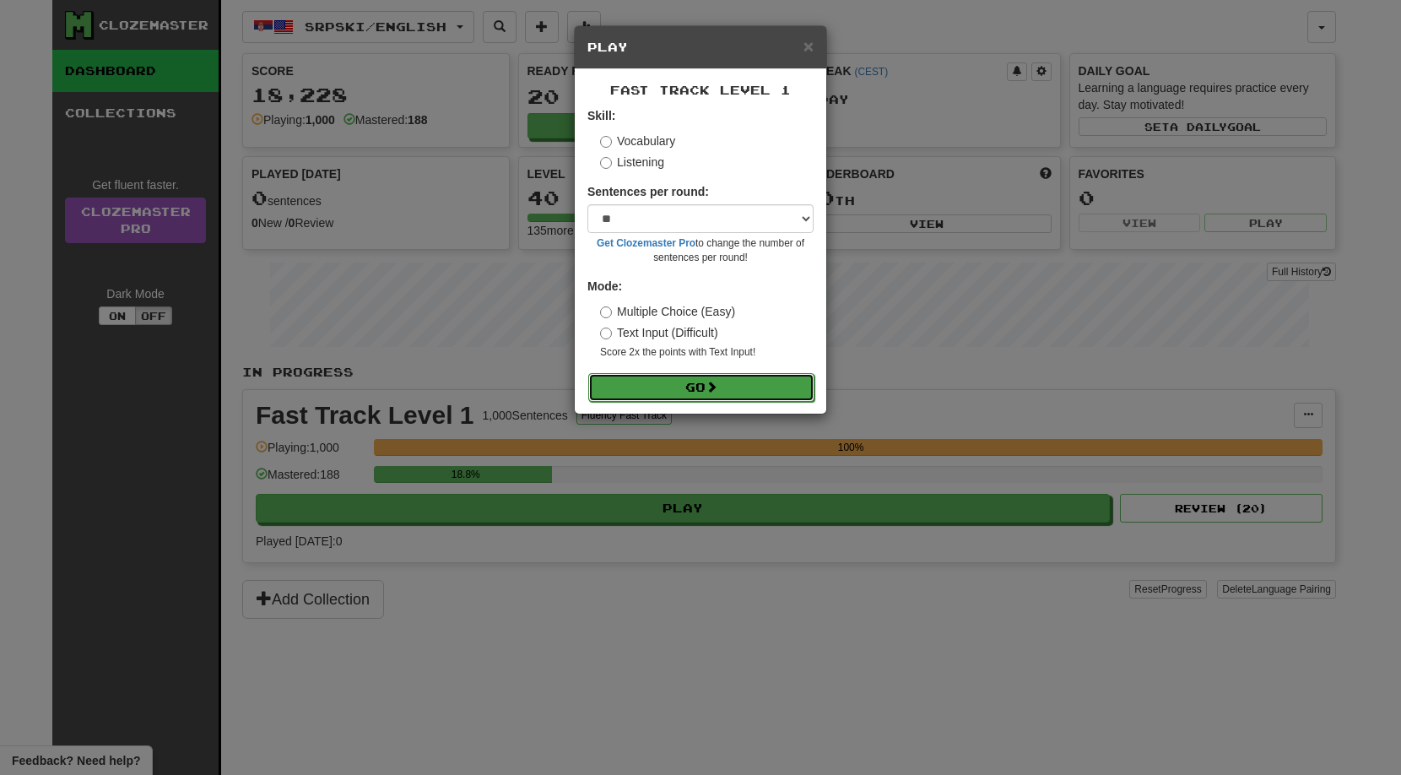
click at [697, 384] on button "Go" at bounding box center [701, 387] width 226 height 29
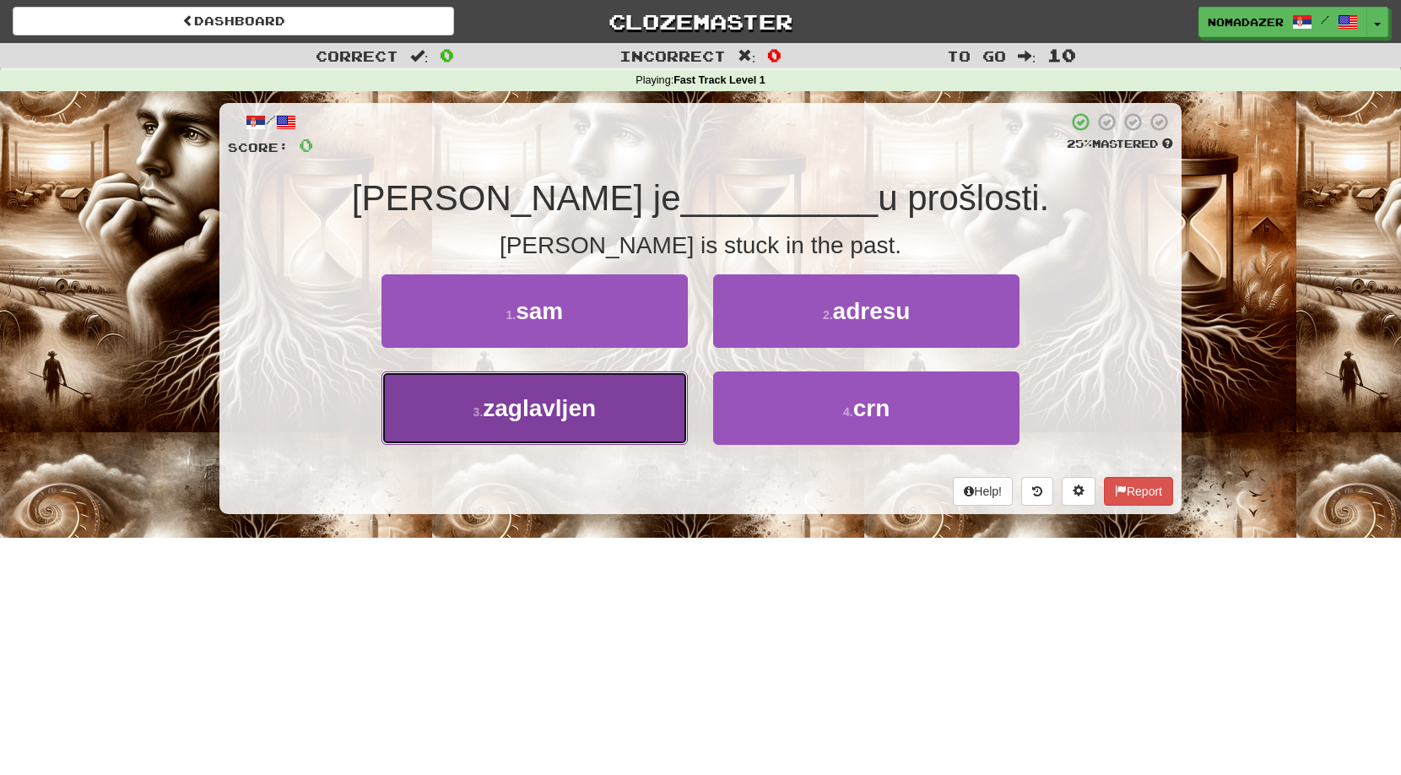
click at [637, 414] on button "3 . zaglavljen" at bounding box center [535, 407] width 306 height 73
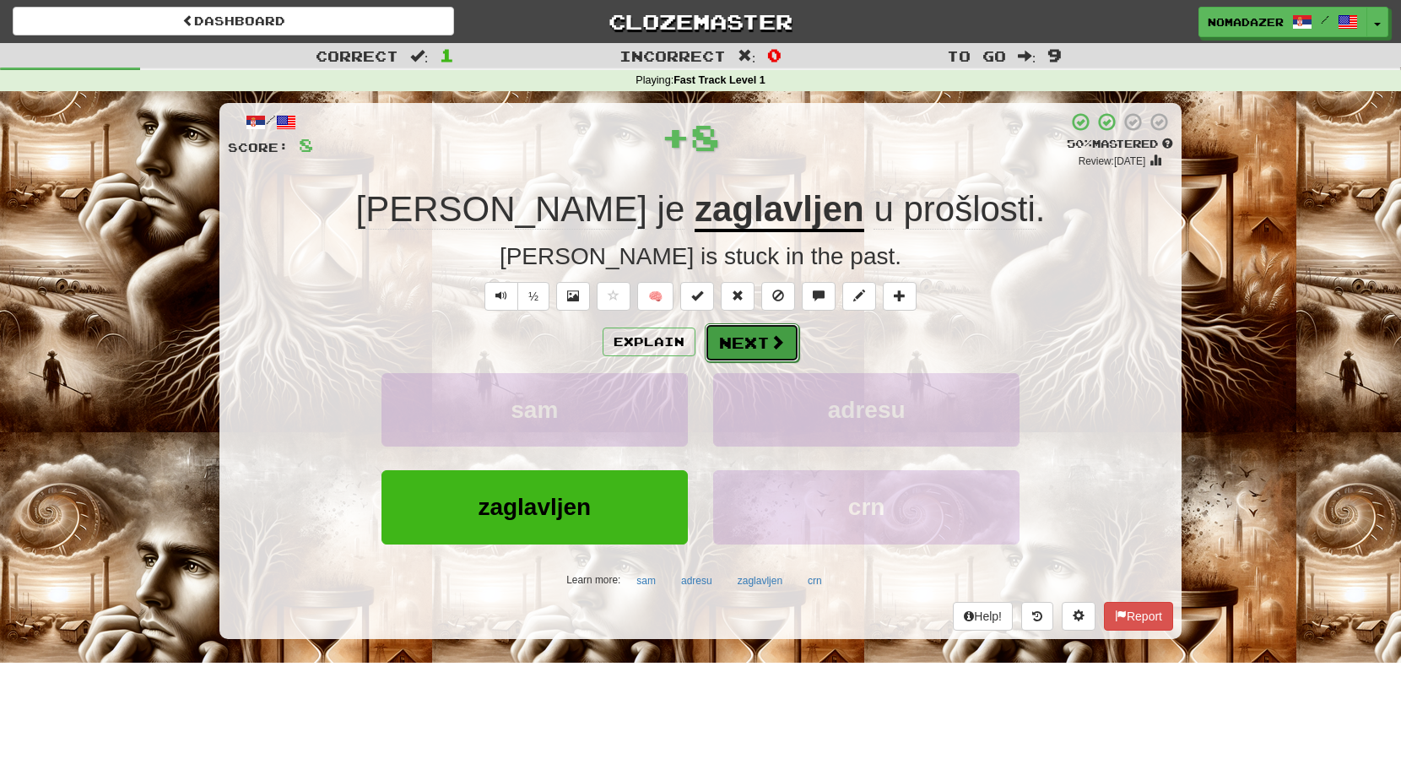
click at [746, 345] on button "Next" at bounding box center [752, 342] width 95 height 39
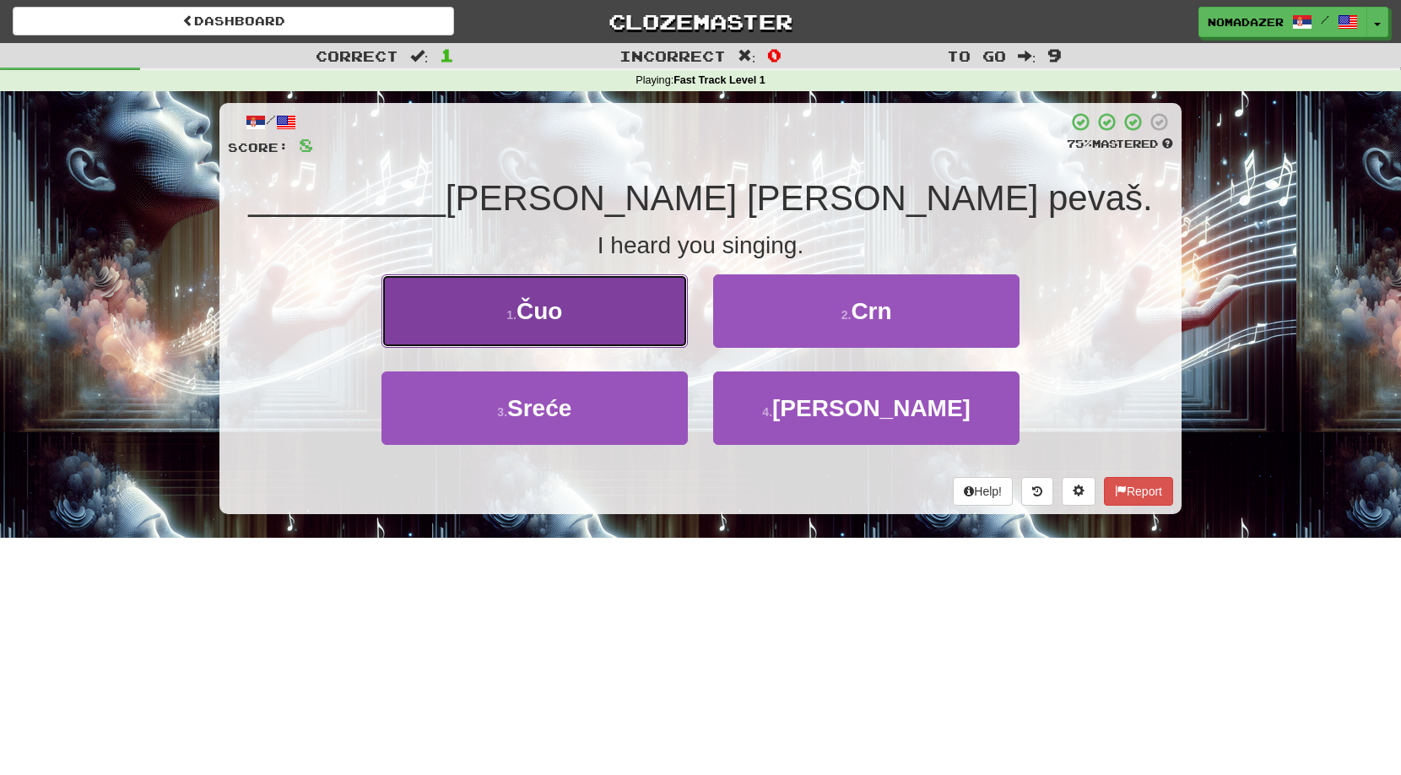
click at [561, 328] on button "1 . Čuo" at bounding box center [535, 310] width 306 height 73
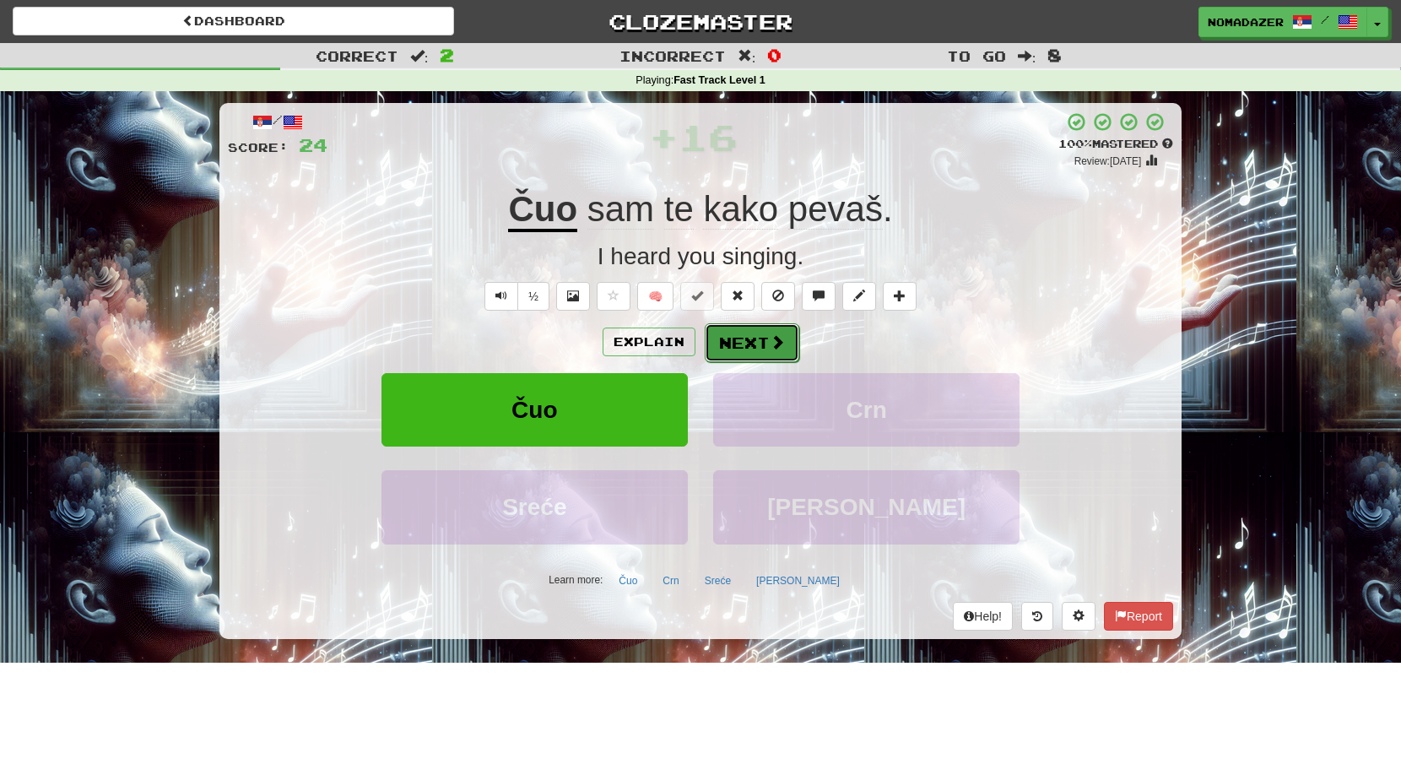
click at [783, 343] on span at bounding box center [777, 341] width 15 height 15
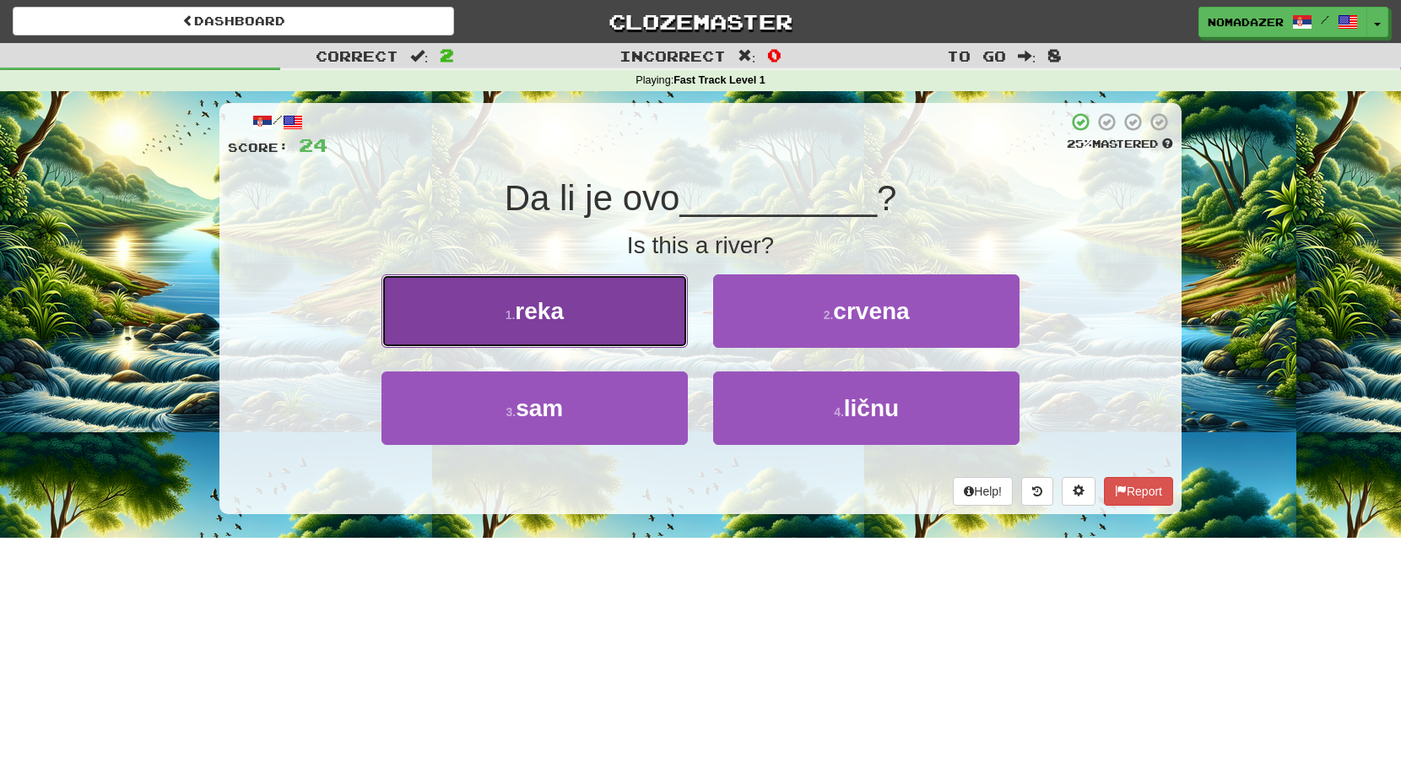
click at [549, 319] on span "reka" at bounding box center [539, 311] width 49 height 26
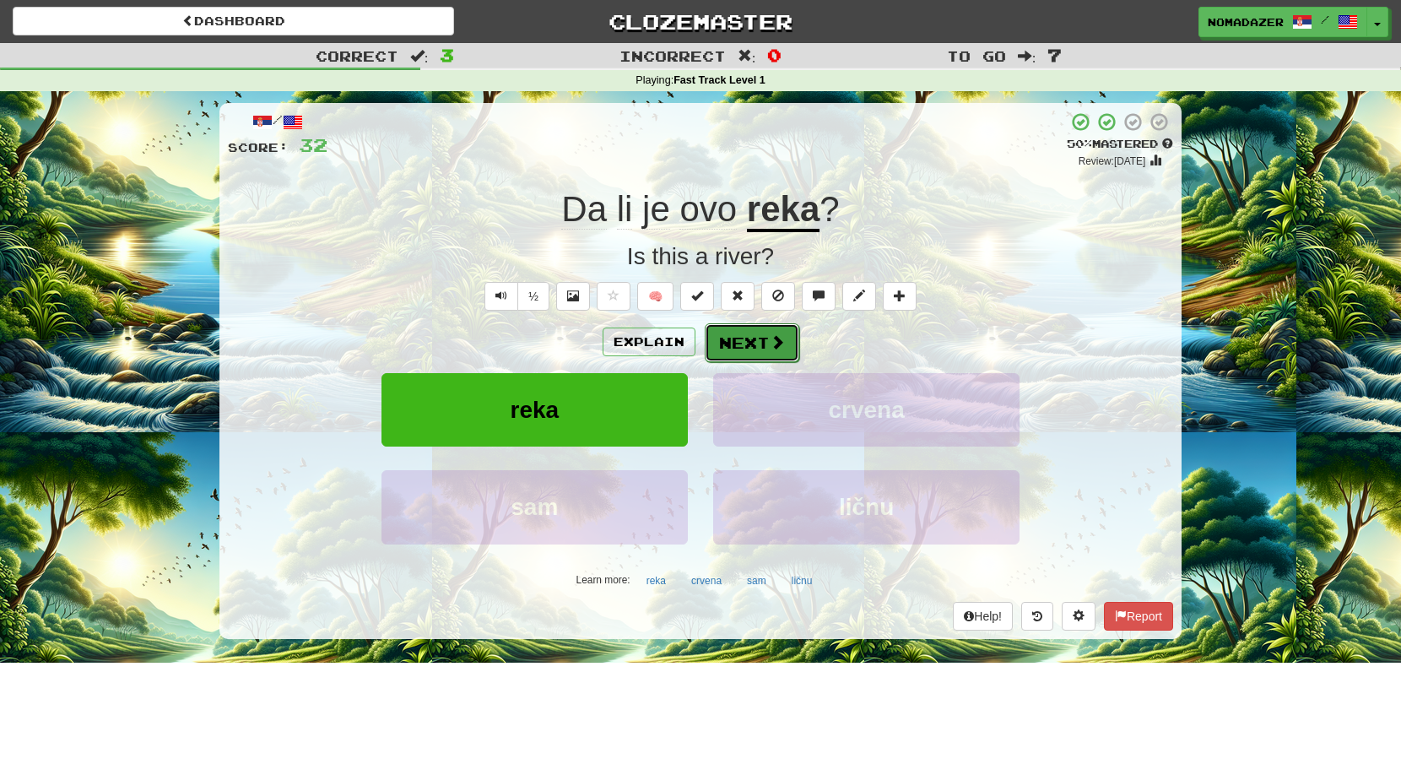
click at [749, 355] on button "Next" at bounding box center [752, 342] width 95 height 39
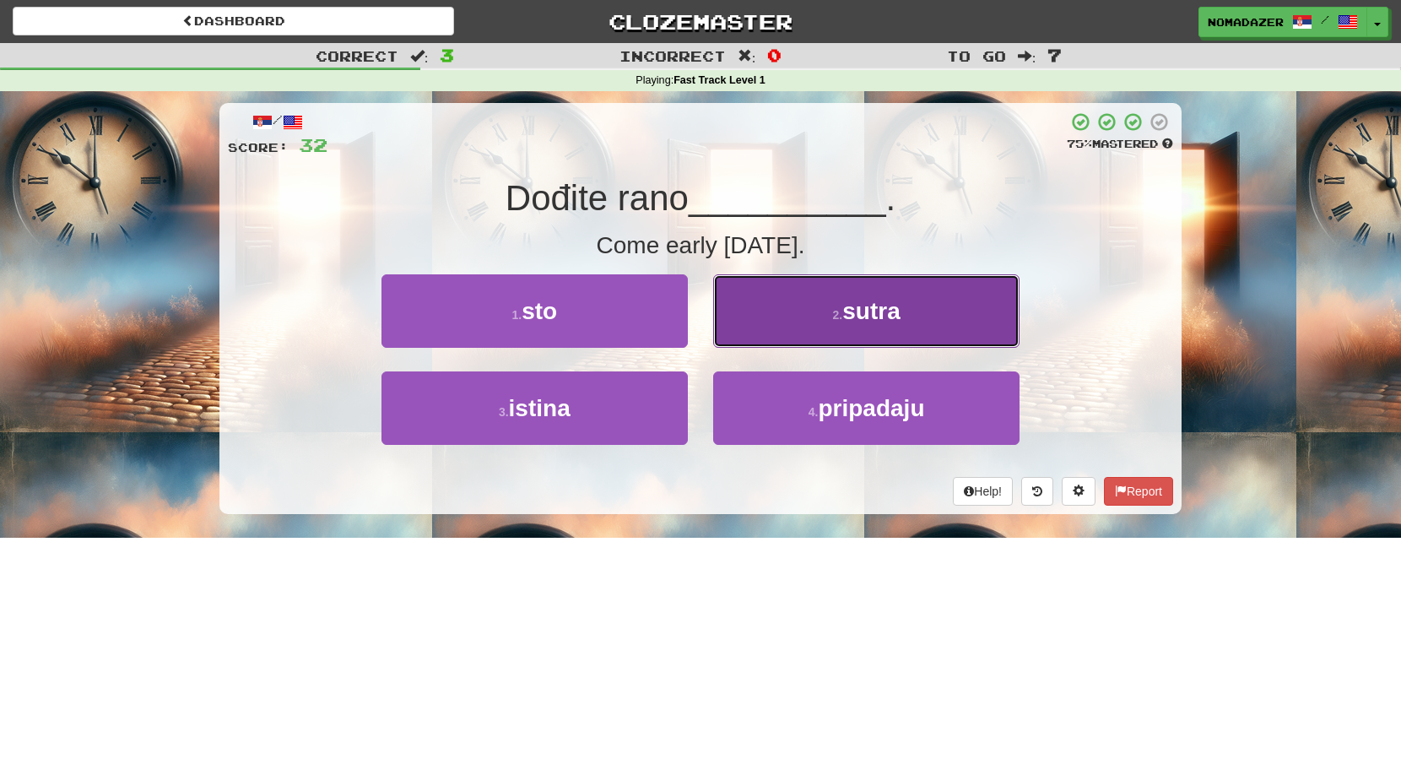
click at [837, 302] on button "2 . sutra" at bounding box center [866, 310] width 306 height 73
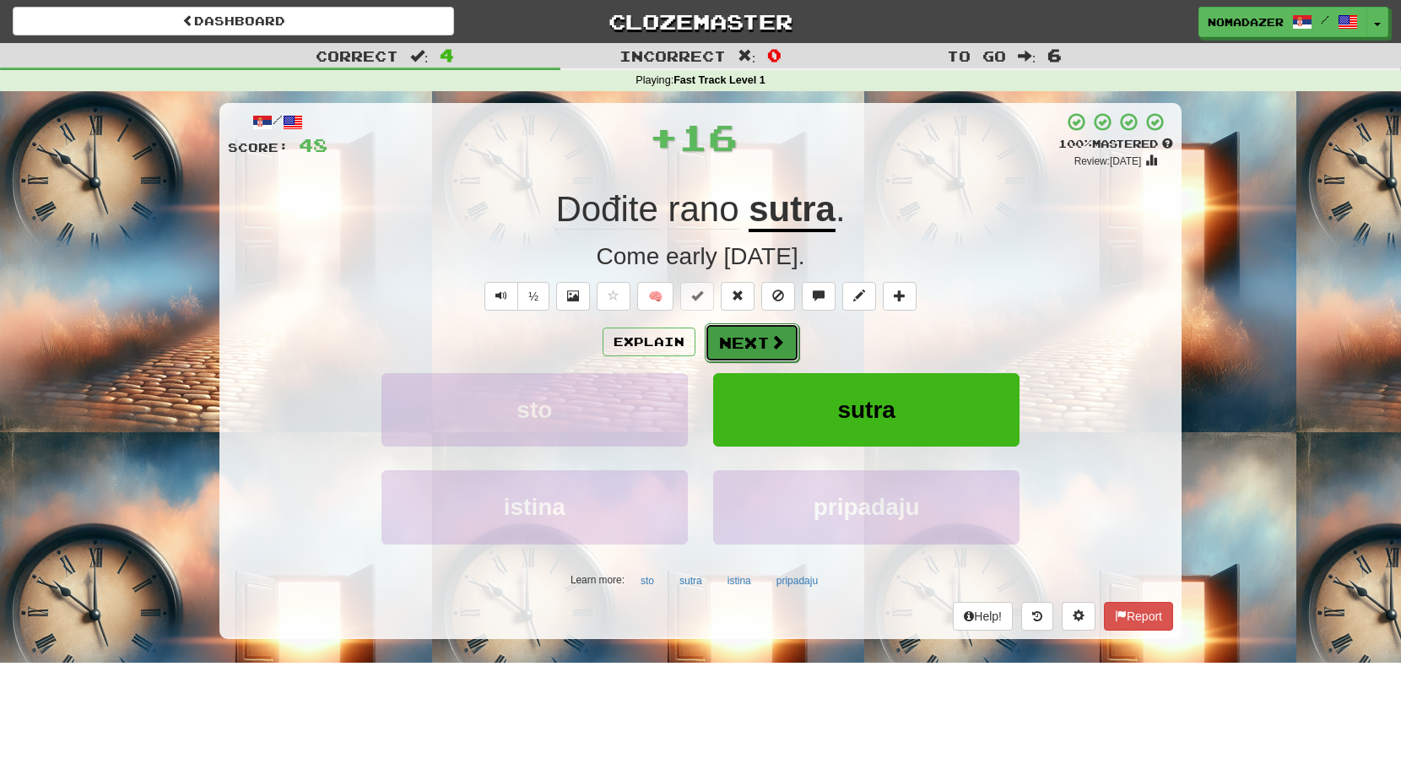
click at [750, 347] on button "Next" at bounding box center [752, 342] width 95 height 39
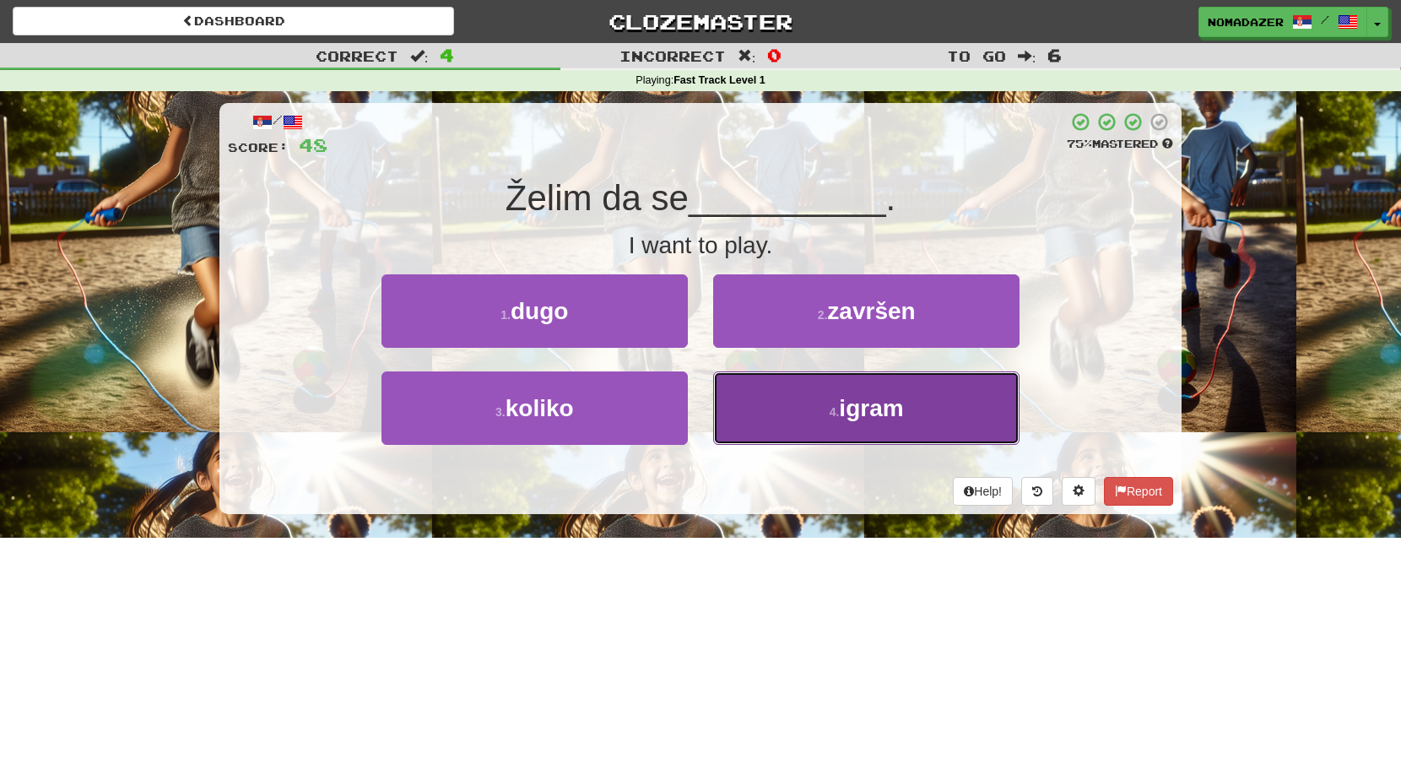
click at [826, 435] on button "4 . igram" at bounding box center [866, 407] width 306 height 73
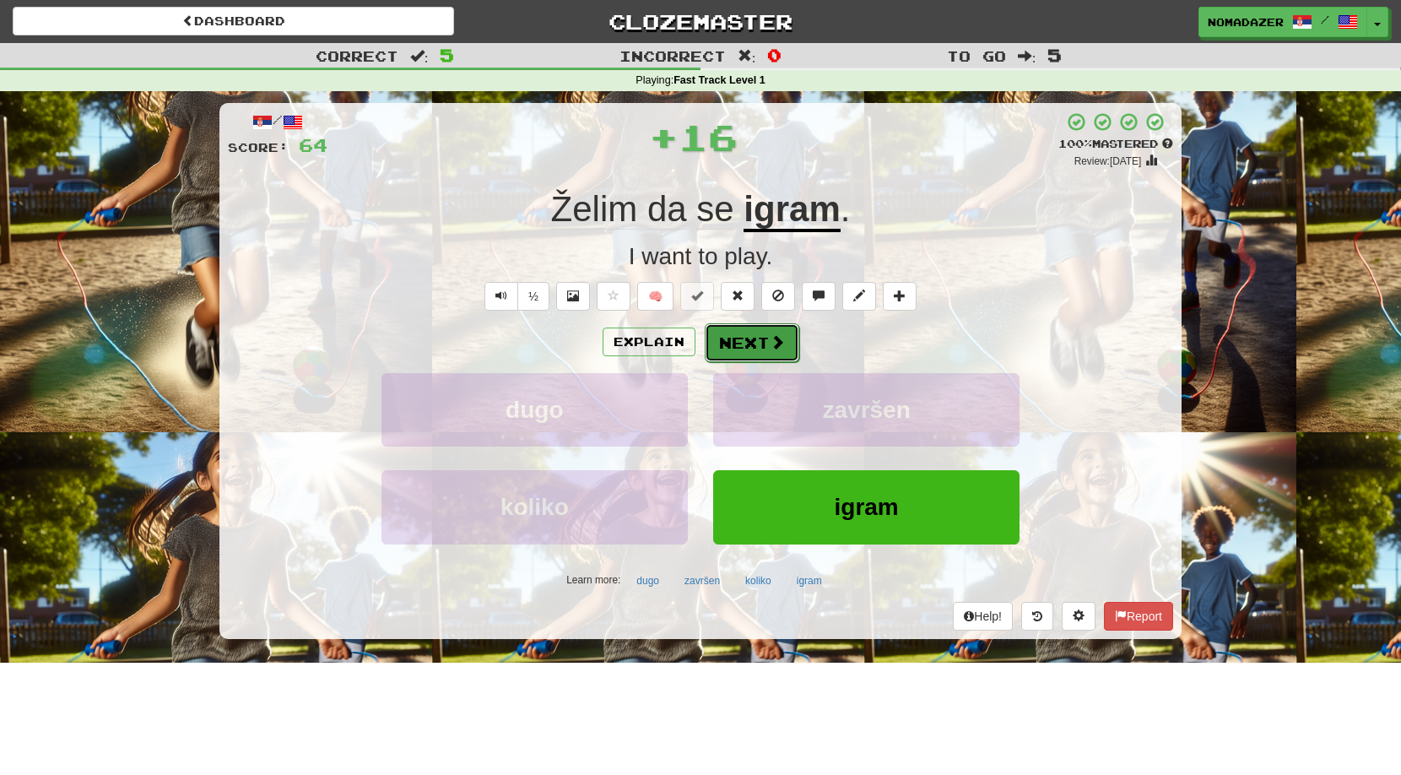
click at [750, 344] on button "Next" at bounding box center [752, 342] width 95 height 39
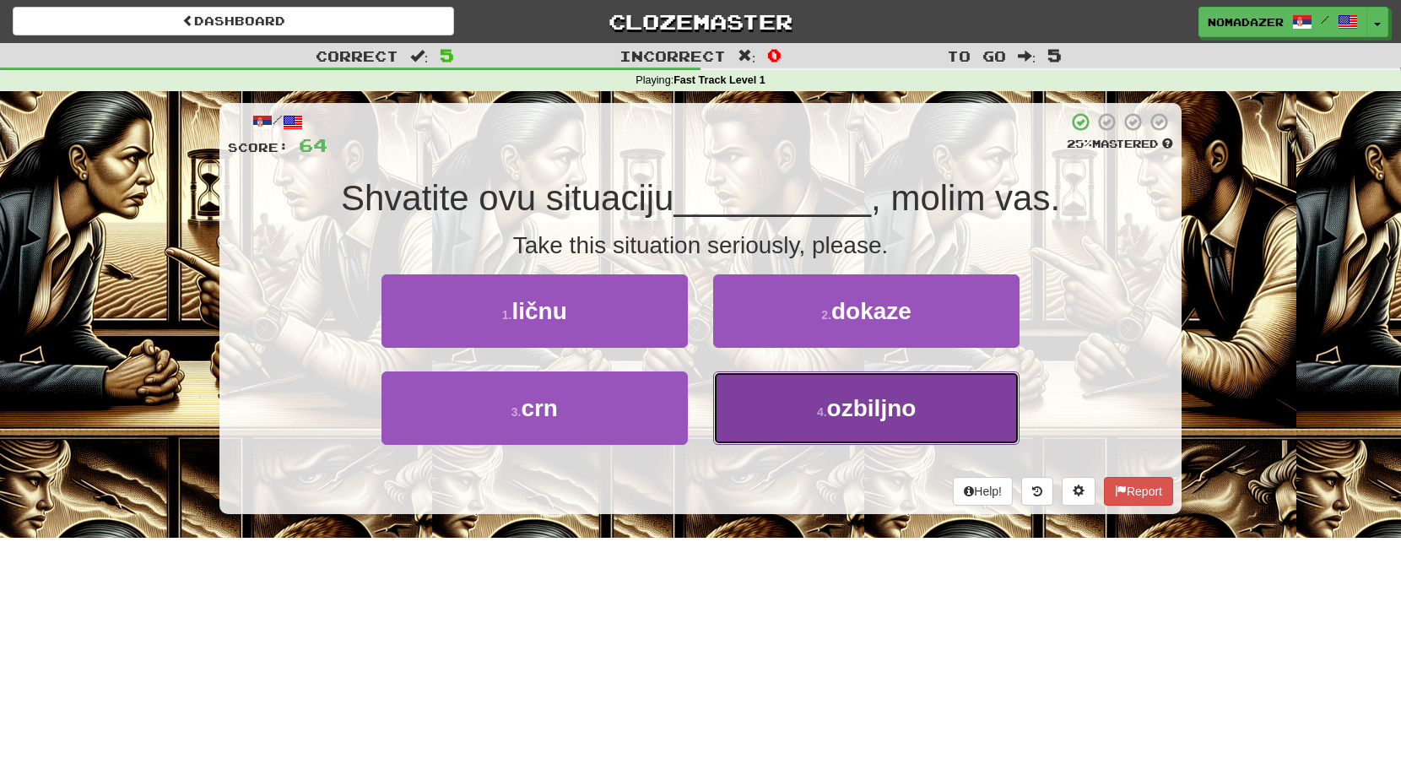
click at [824, 423] on button "4 . ozbiljno" at bounding box center [866, 407] width 306 height 73
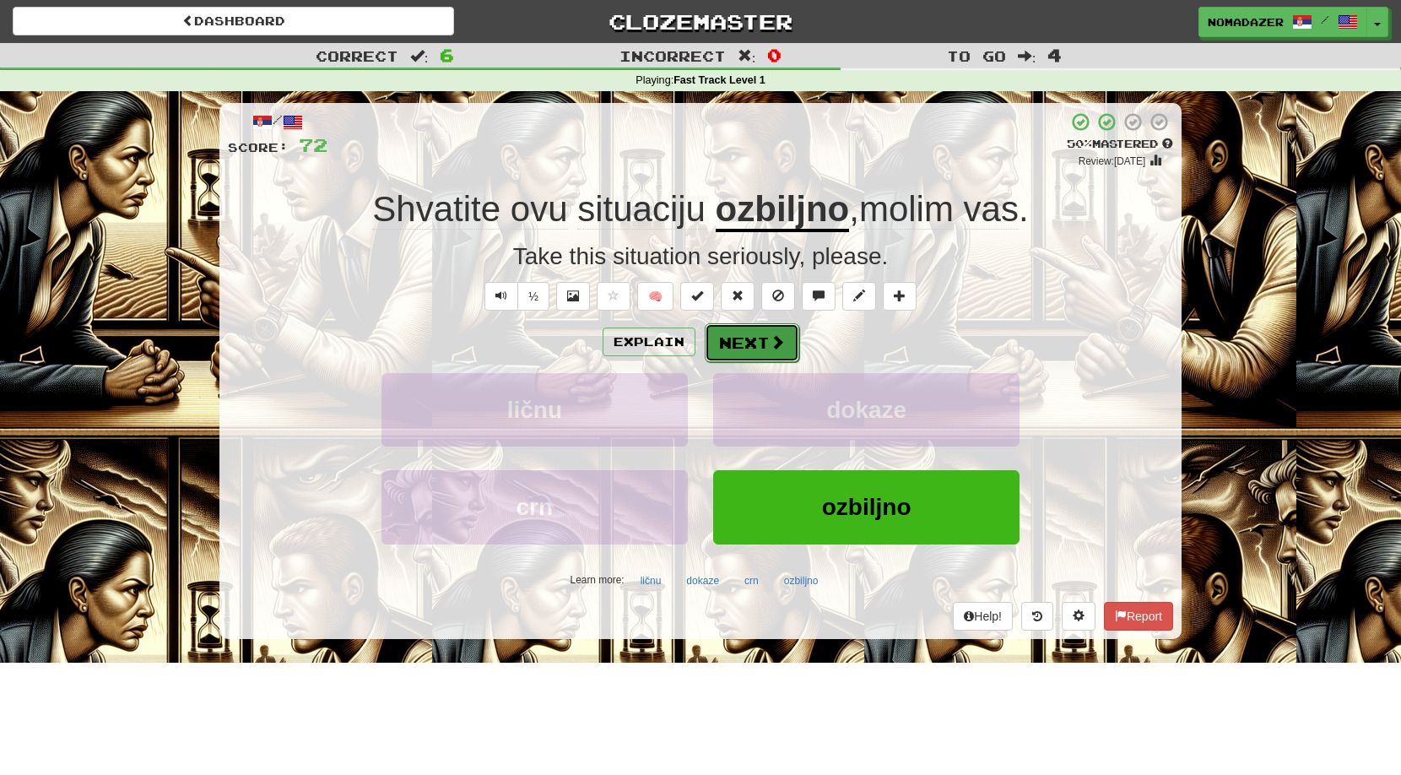
click at [763, 342] on button "Next" at bounding box center [752, 342] width 95 height 39
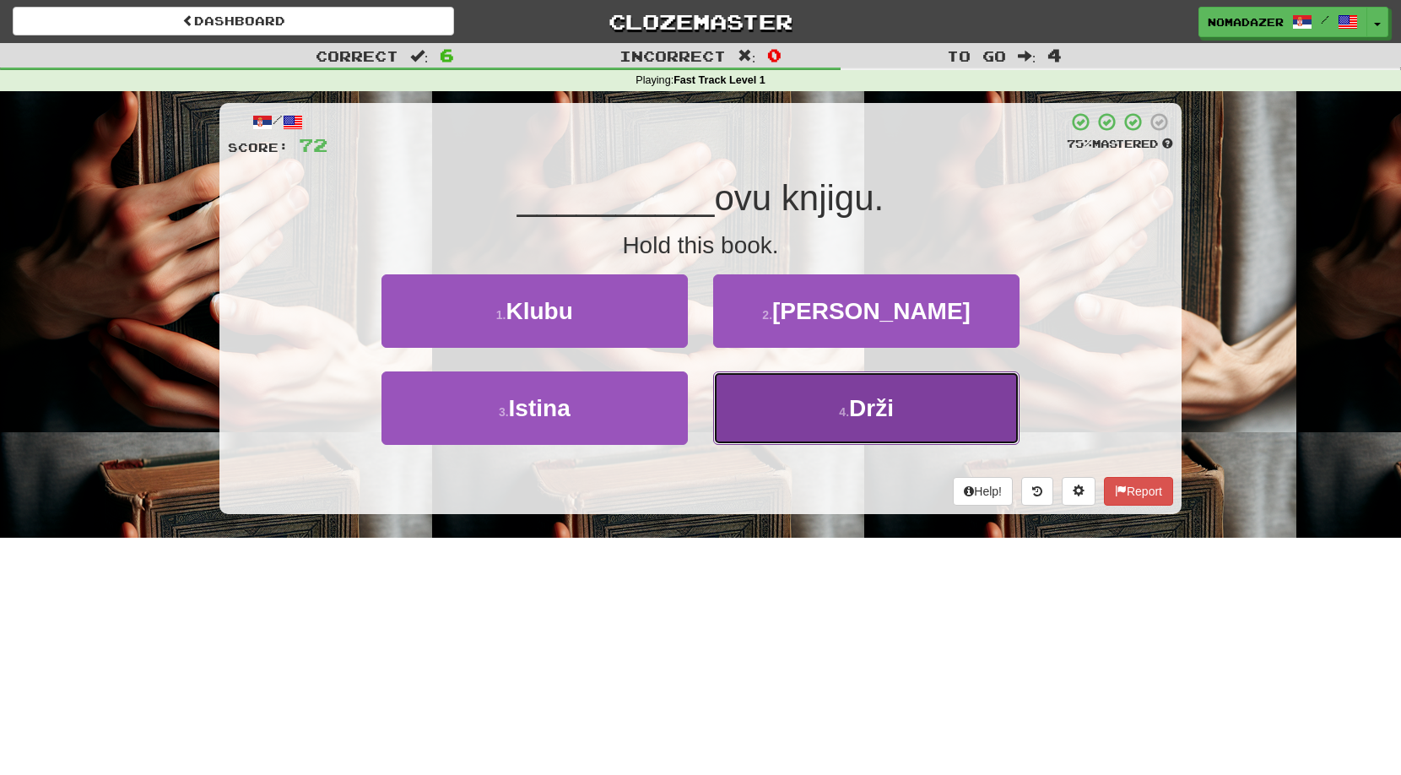
click at [835, 422] on button "4 . [GEOGRAPHIC_DATA]" at bounding box center [866, 407] width 306 height 73
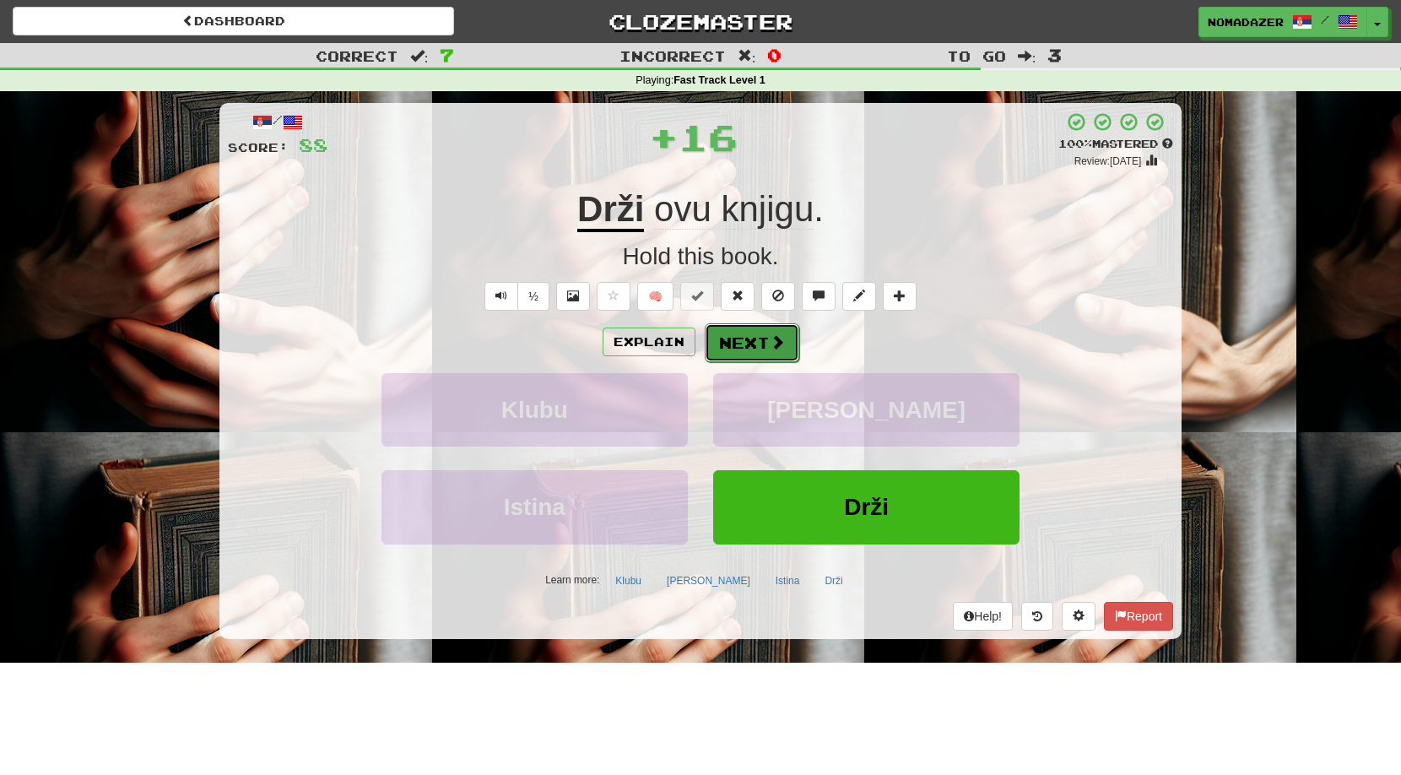
click at [763, 353] on button "Next" at bounding box center [752, 342] width 95 height 39
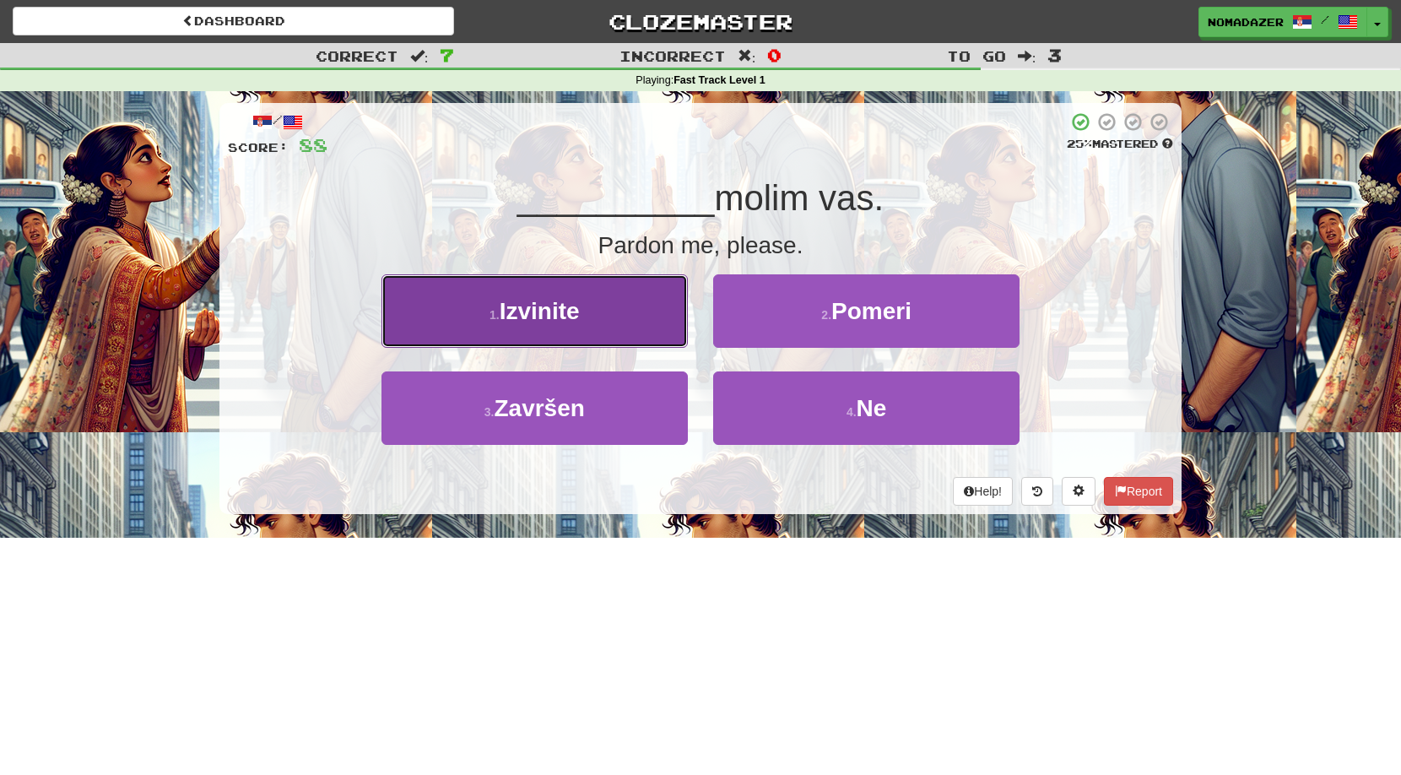
click at [510, 319] on span "Izvinite" at bounding box center [540, 311] width 80 height 26
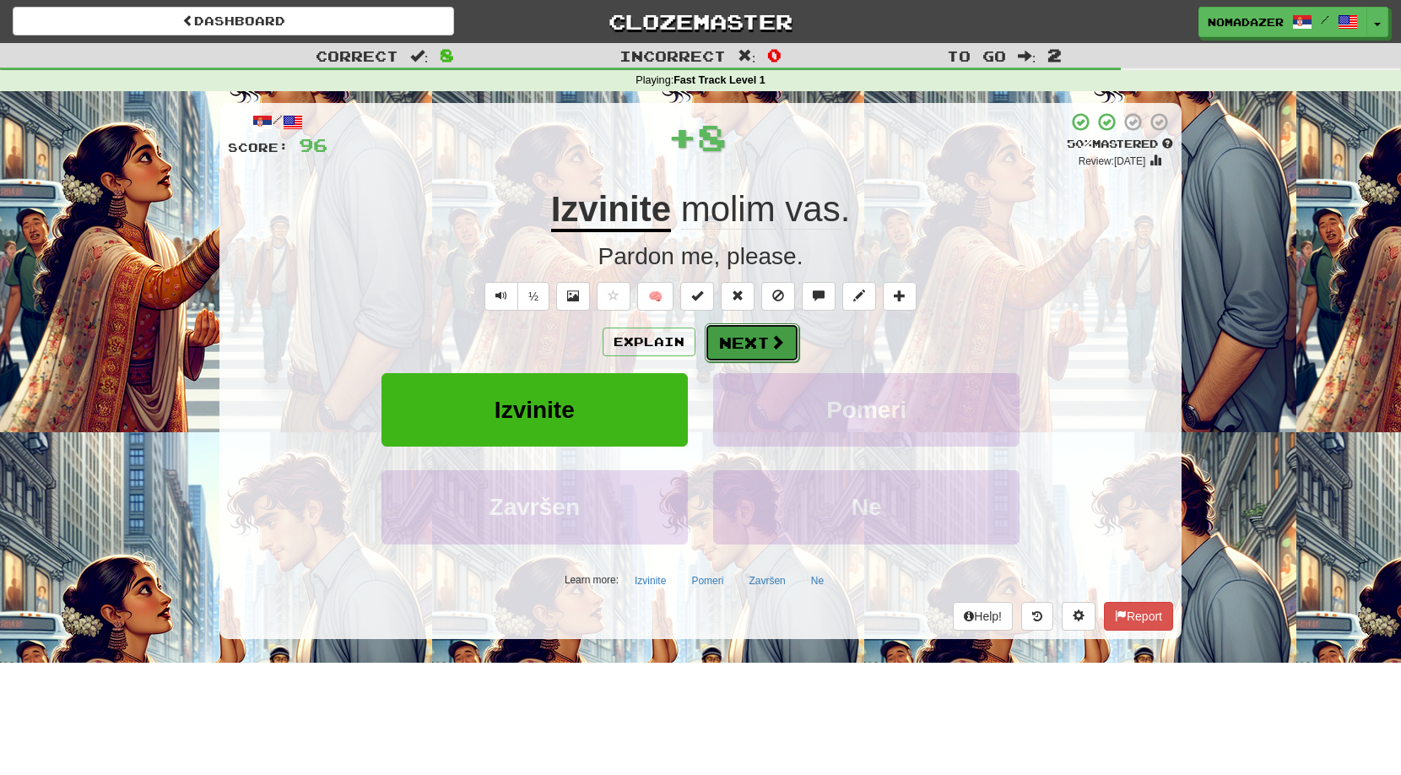
click at [770, 339] on span at bounding box center [777, 341] width 15 height 15
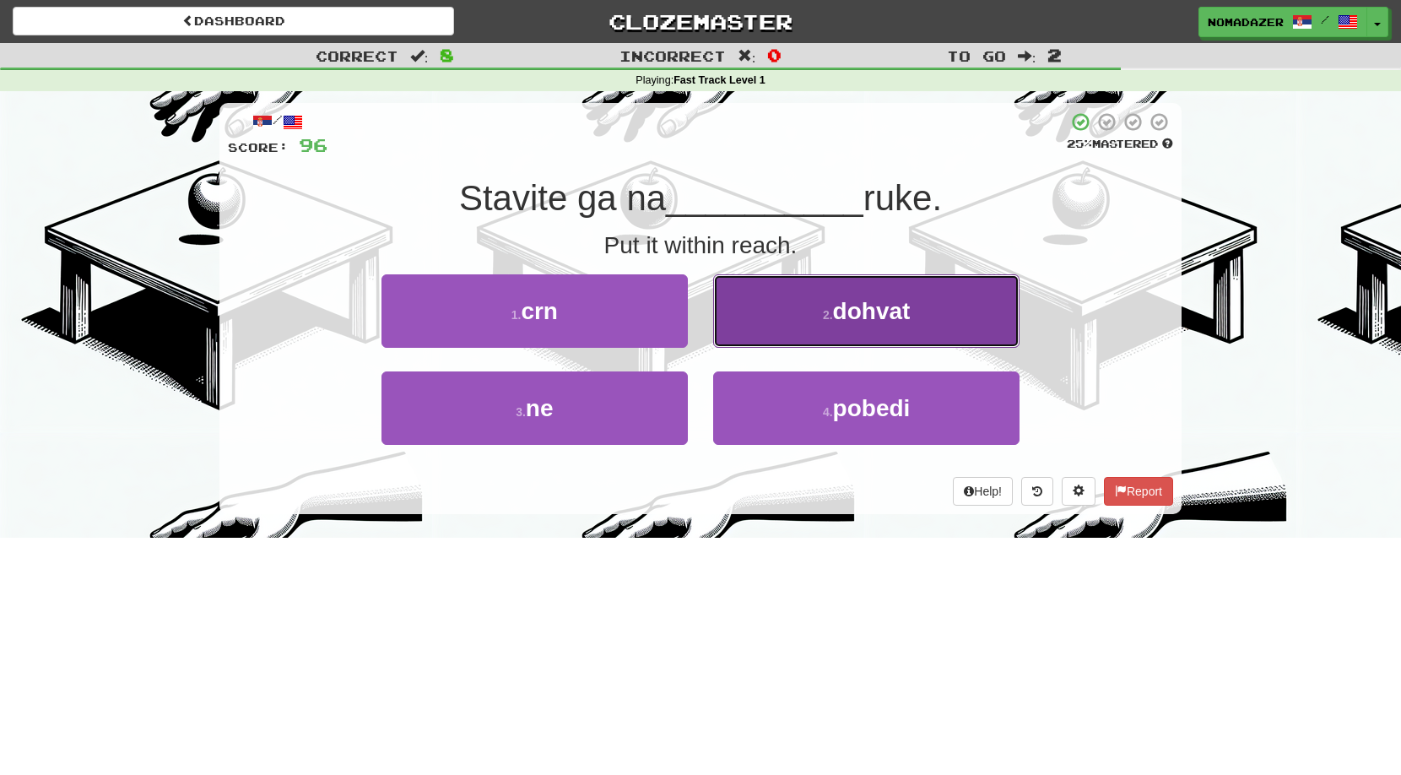
click at [842, 333] on button "2 . dohvat" at bounding box center [866, 310] width 306 height 73
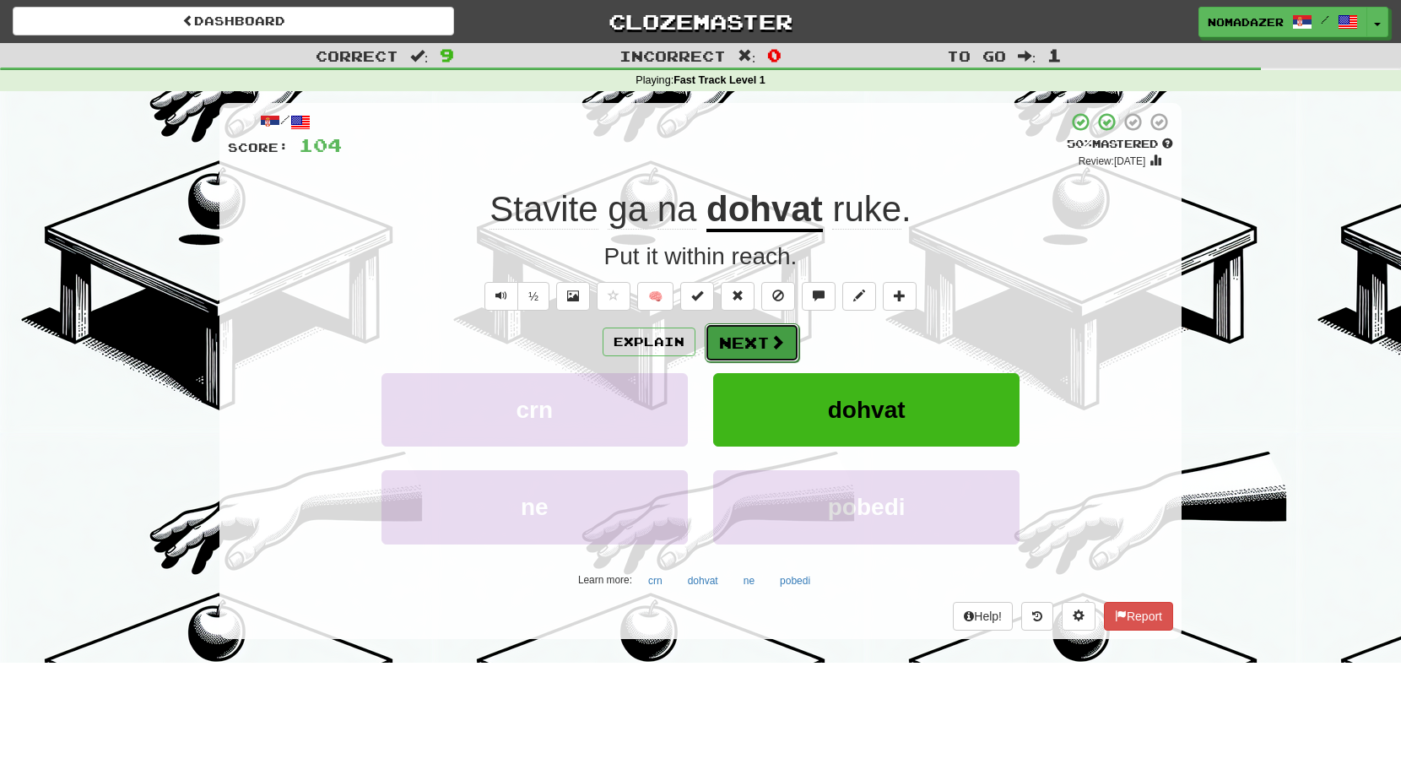
click at [751, 339] on button "Next" at bounding box center [752, 342] width 95 height 39
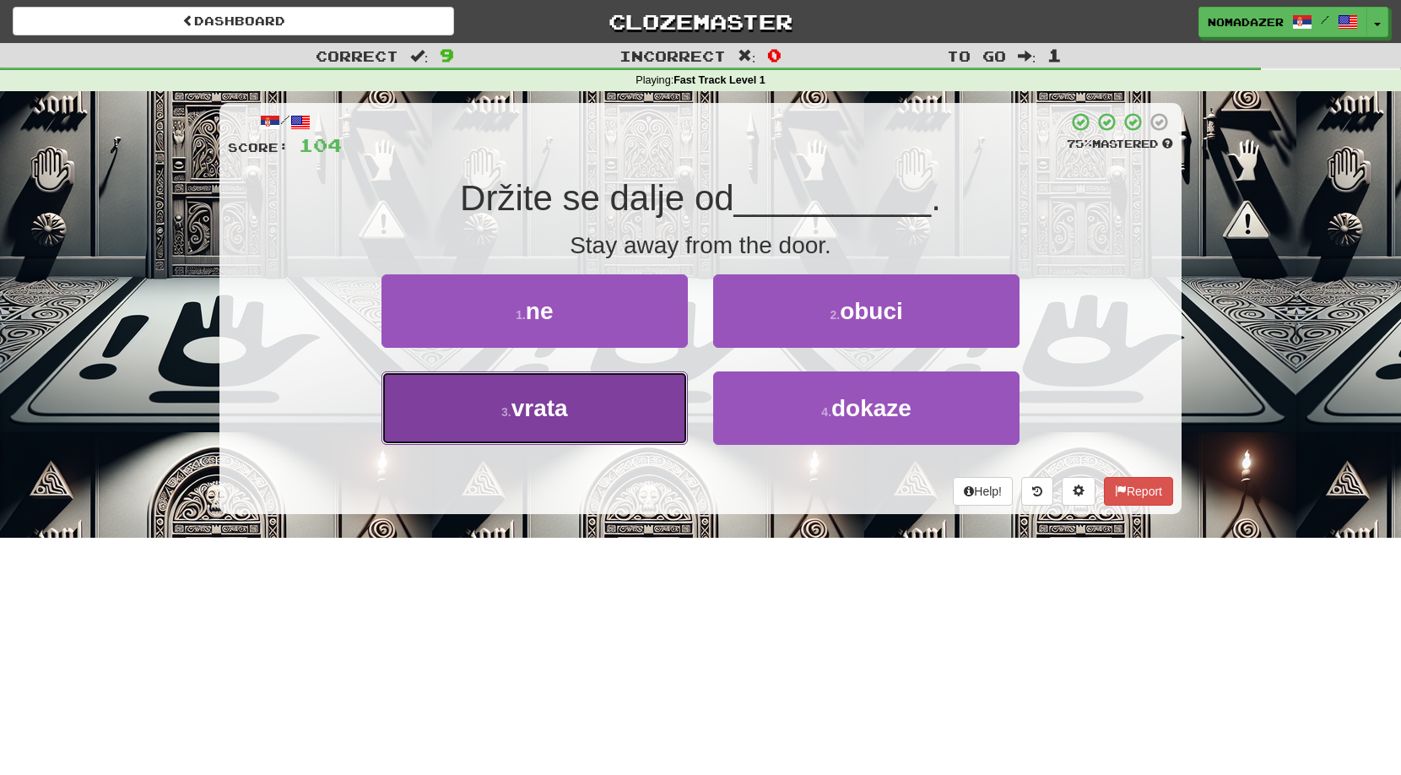
click at [513, 430] on button "3 . vrata" at bounding box center [535, 407] width 306 height 73
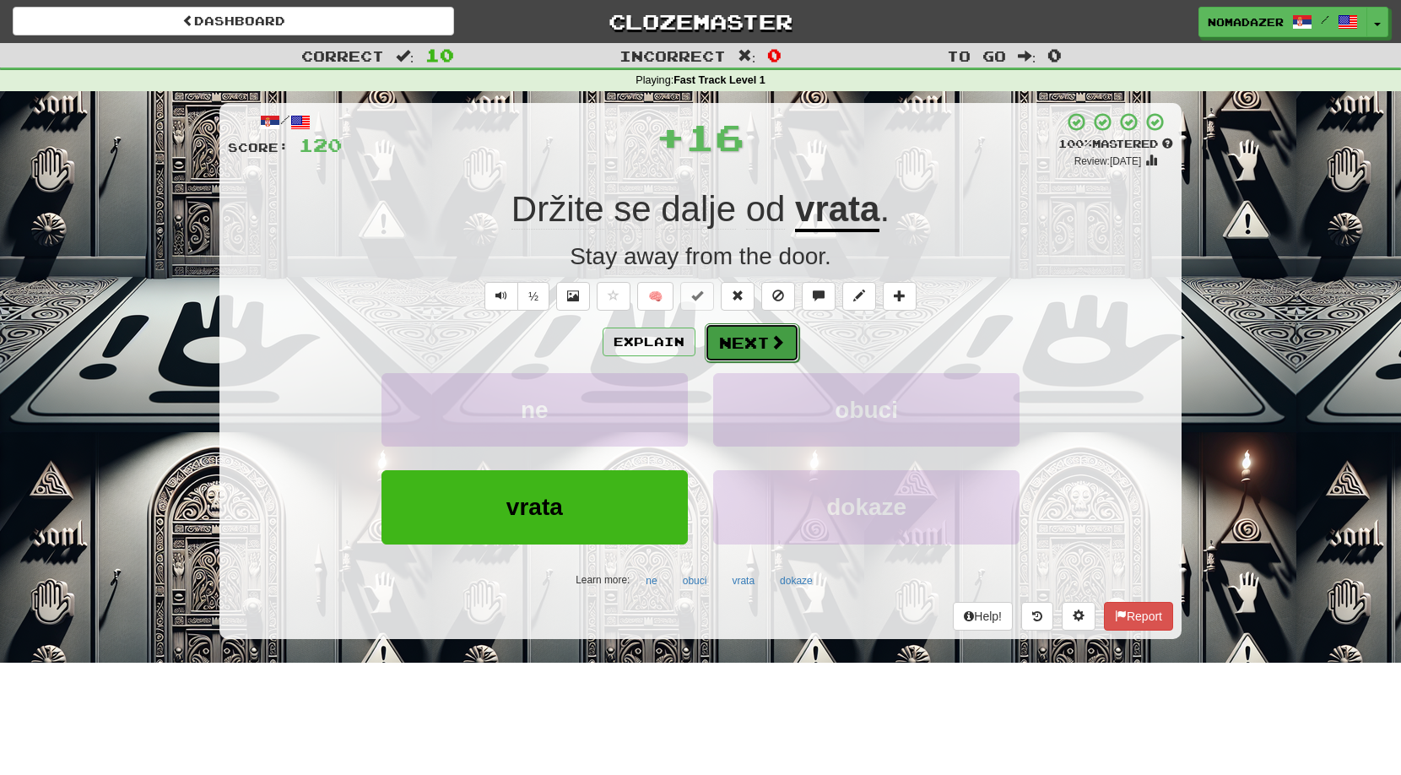
click at [764, 340] on button "Next" at bounding box center [752, 342] width 95 height 39
